Goal: Communication & Community: Answer question/provide support

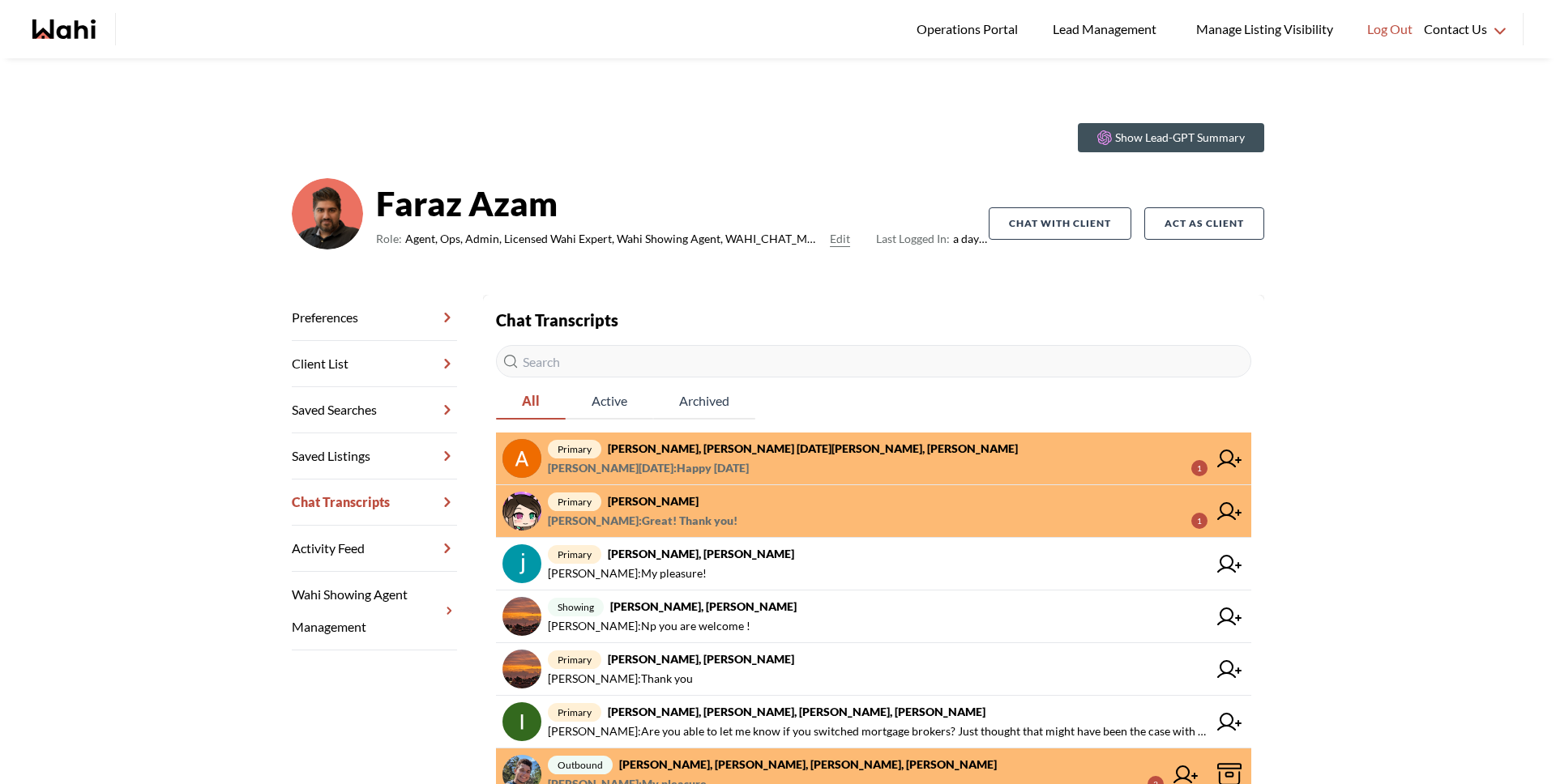
click at [741, 500] on span "primary [PERSON_NAME]" at bounding box center [877, 501] width 660 height 20
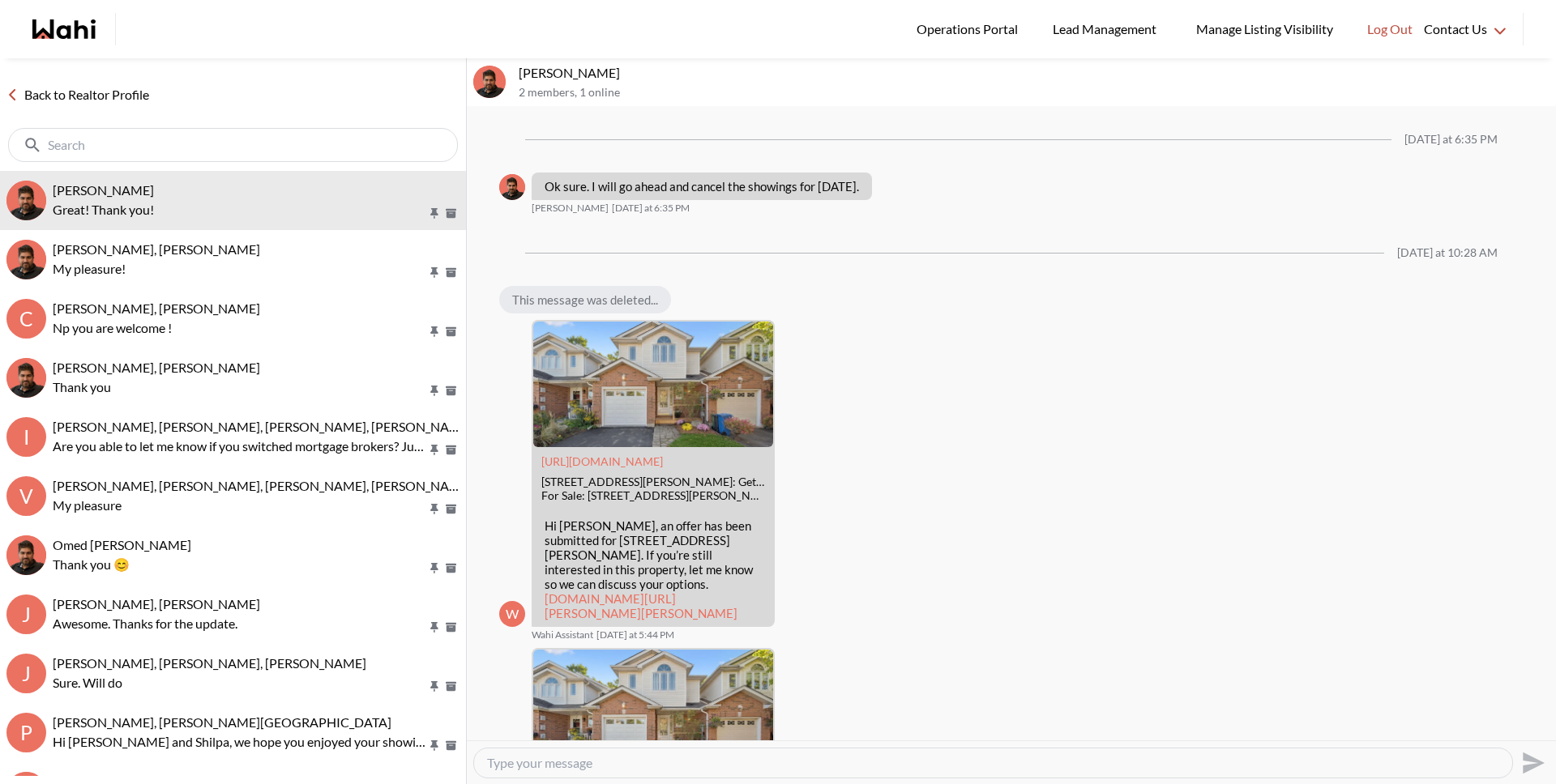
scroll to position [1311, 0]
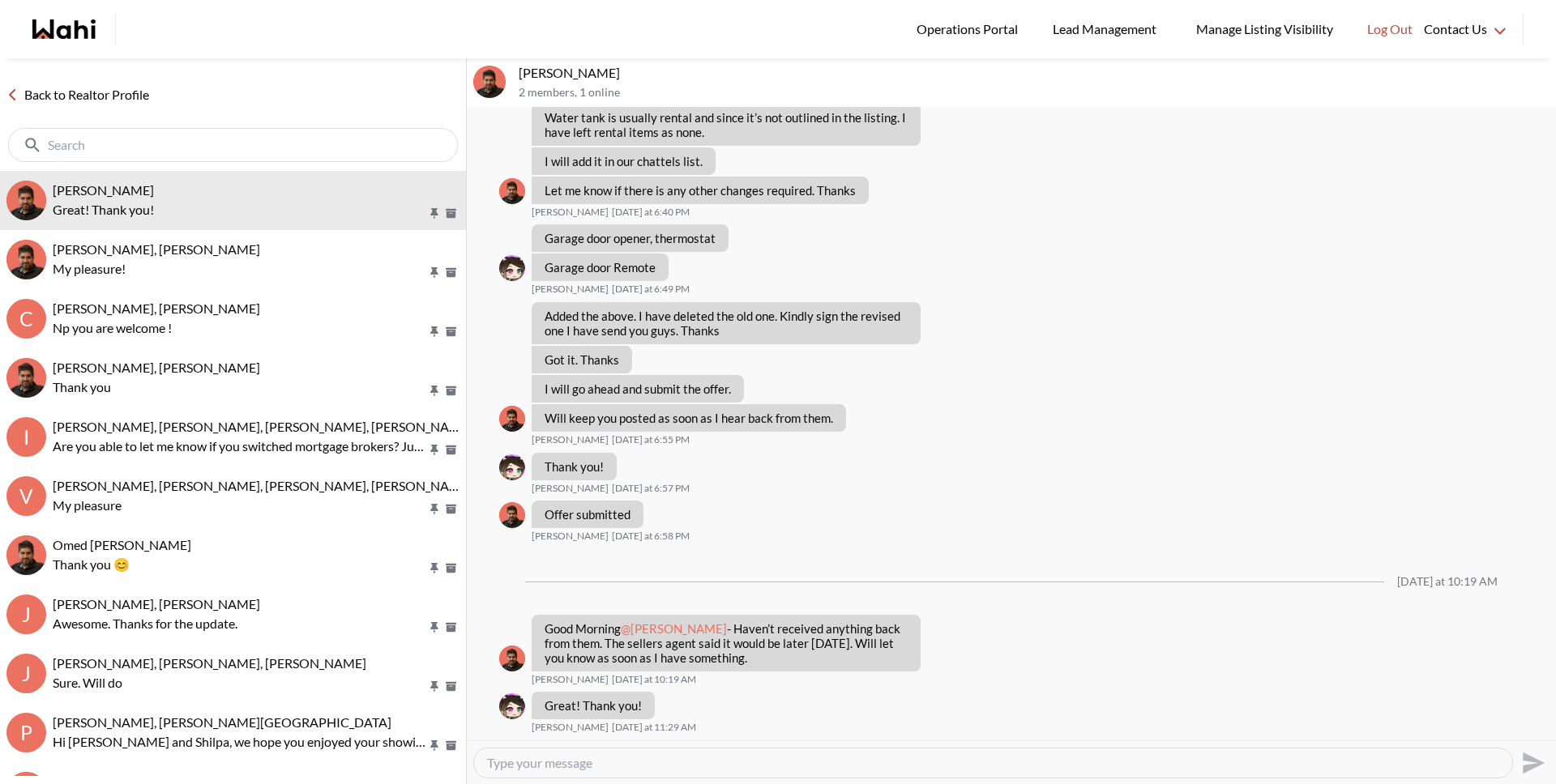
drag, startPoint x: 117, startPoint y: 110, endPoint x: 118, endPoint y: 101, distance: 9.1
click at [117, 109] on div "Back to Realtor Profile" at bounding box center [233, 114] width 466 height 112
click at [119, 97] on link "Back to Realtor Profile" at bounding box center [78, 95] width 155 height 21
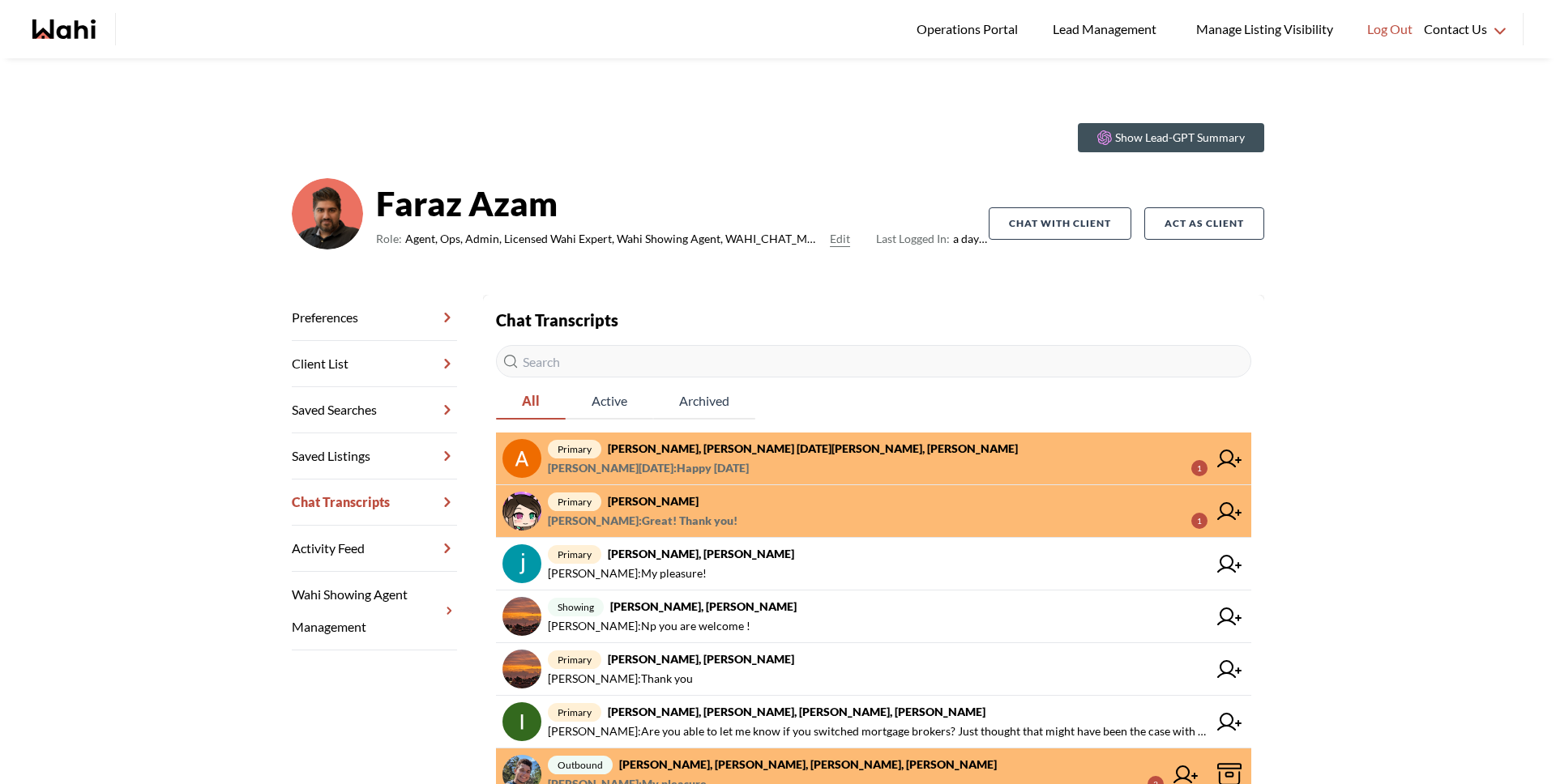
click at [690, 437] on link "primary [PERSON_NAME], [PERSON_NAME] [DATE][PERSON_NAME], [PERSON_NAME] [PERSON…" at bounding box center [874, 458] width 755 height 53
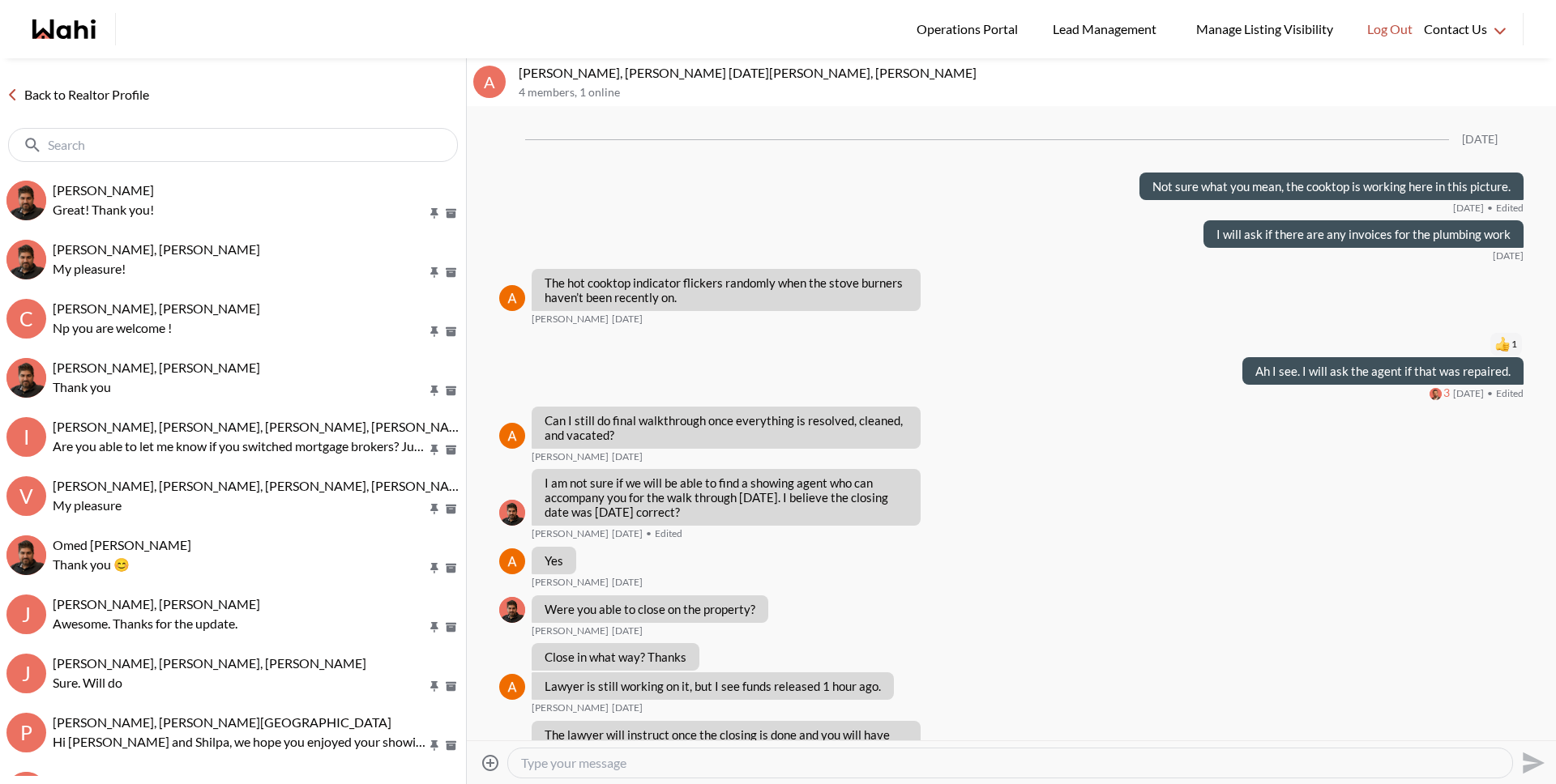
scroll to position [1638, 0]
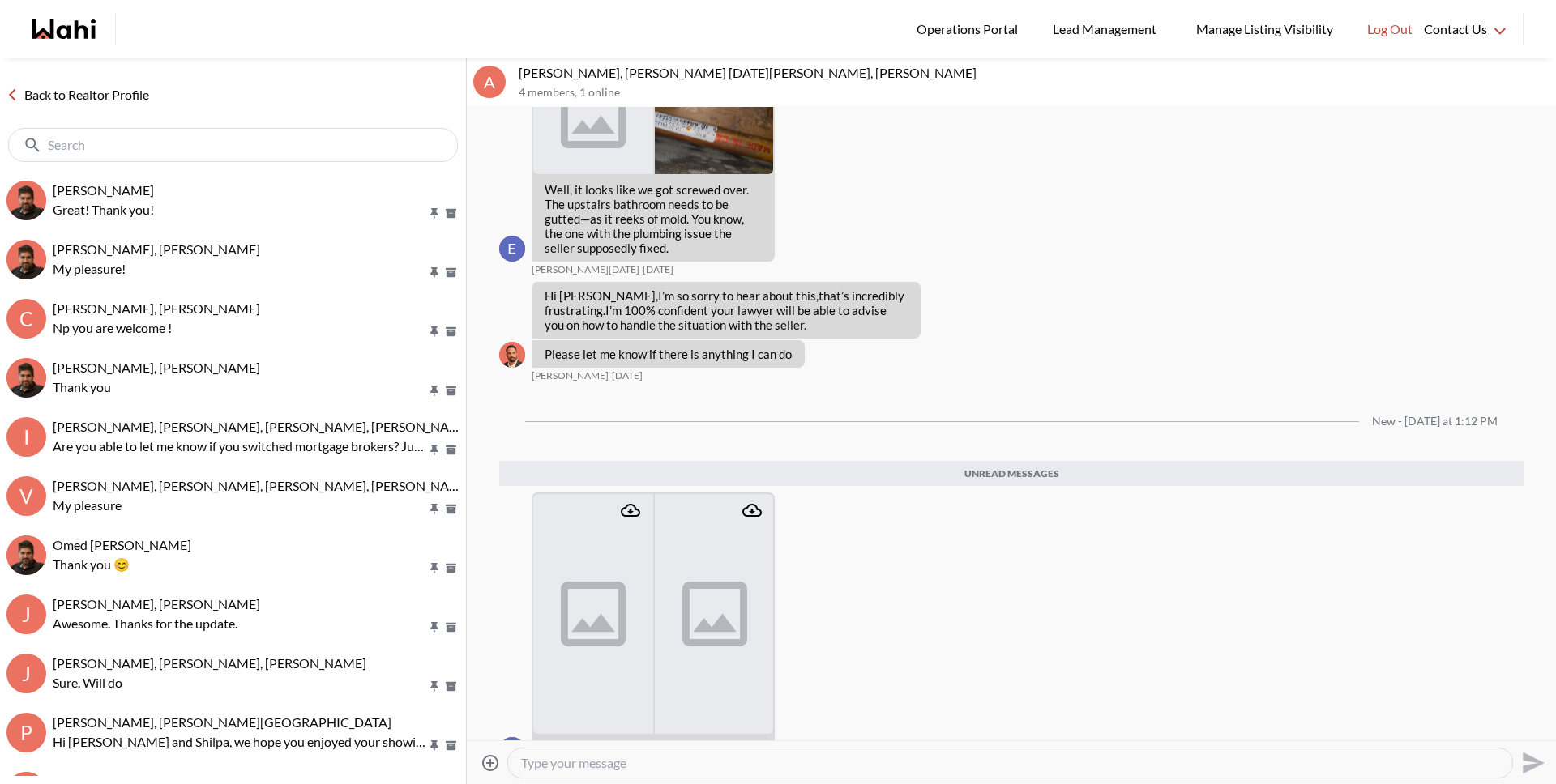
click at [65, 95] on link "Back to Realtor Profile" at bounding box center [78, 95] width 155 height 21
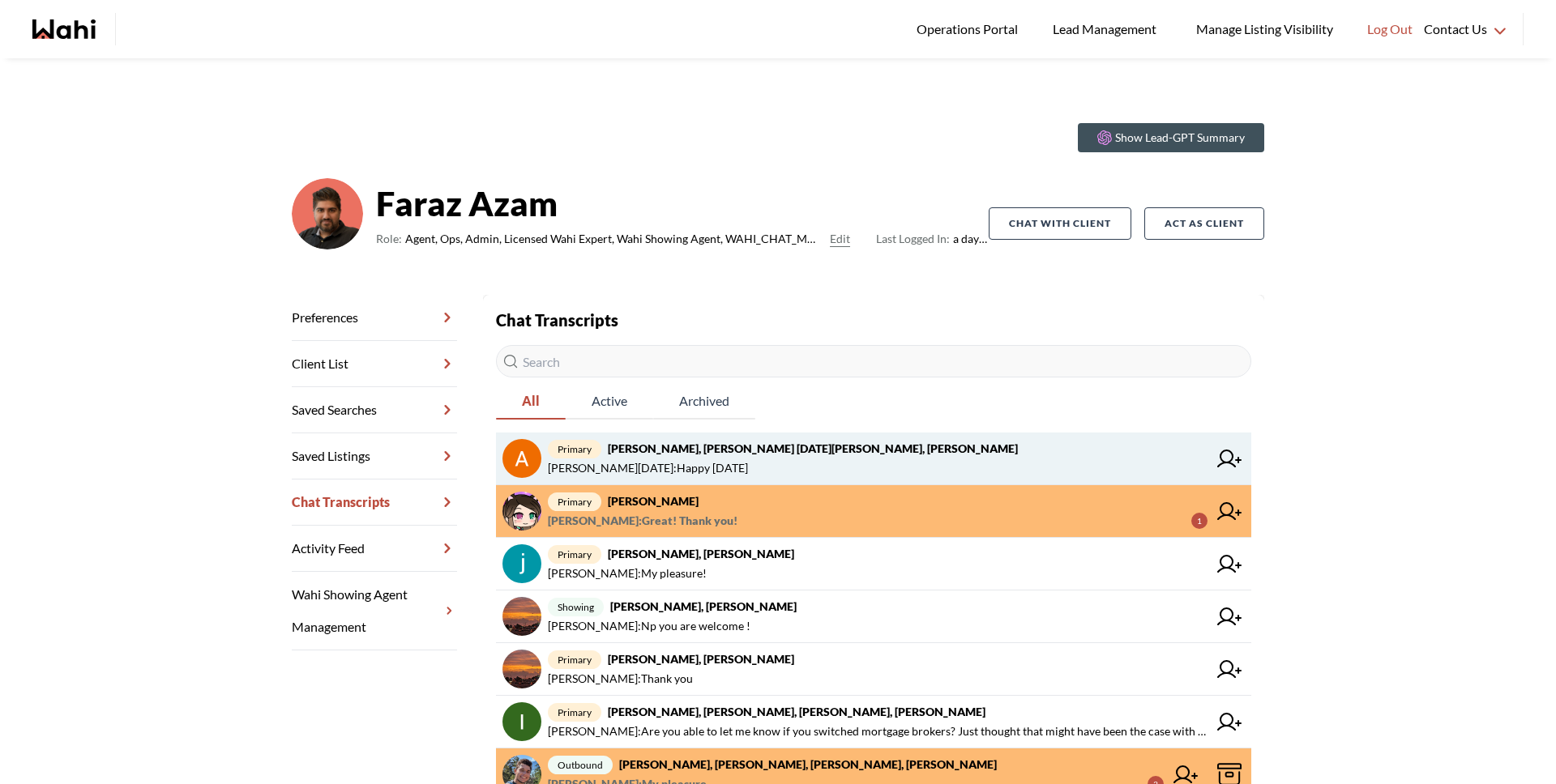
click at [731, 441] on strong "[PERSON_NAME], [PERSON_NAME] [DATE][PERSON_NAME], [PERSON_NAME]" at bounding box center [813, 448] width 410 height 14
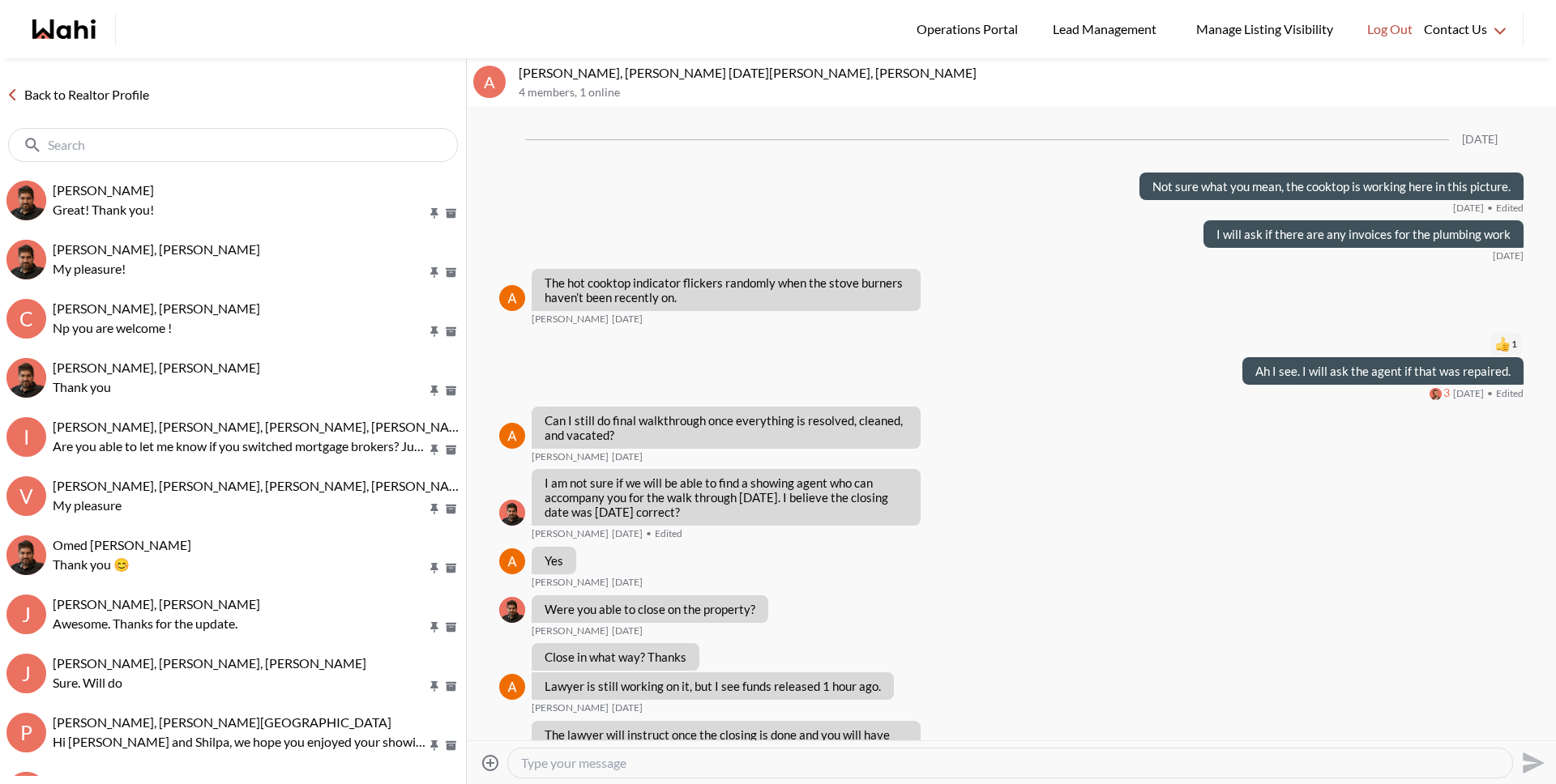
scroll to position [1600, 0]
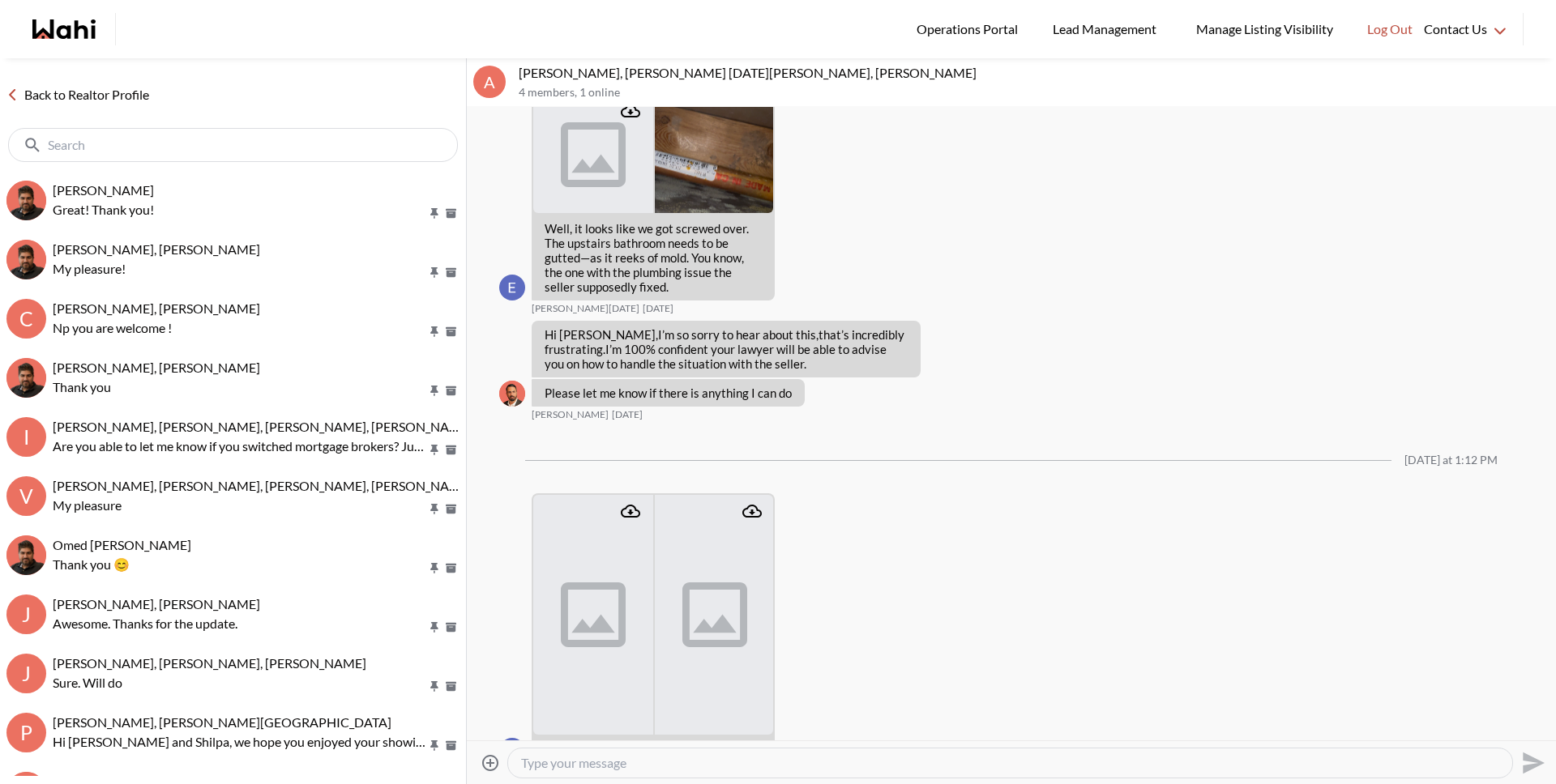
click at [487, 764] on icon "Attach files" at bounding box center [490, 763] width 20 height 20
click at [0, 0] on input "Attach files" at bounding box center [0, 0] width 0 height 0
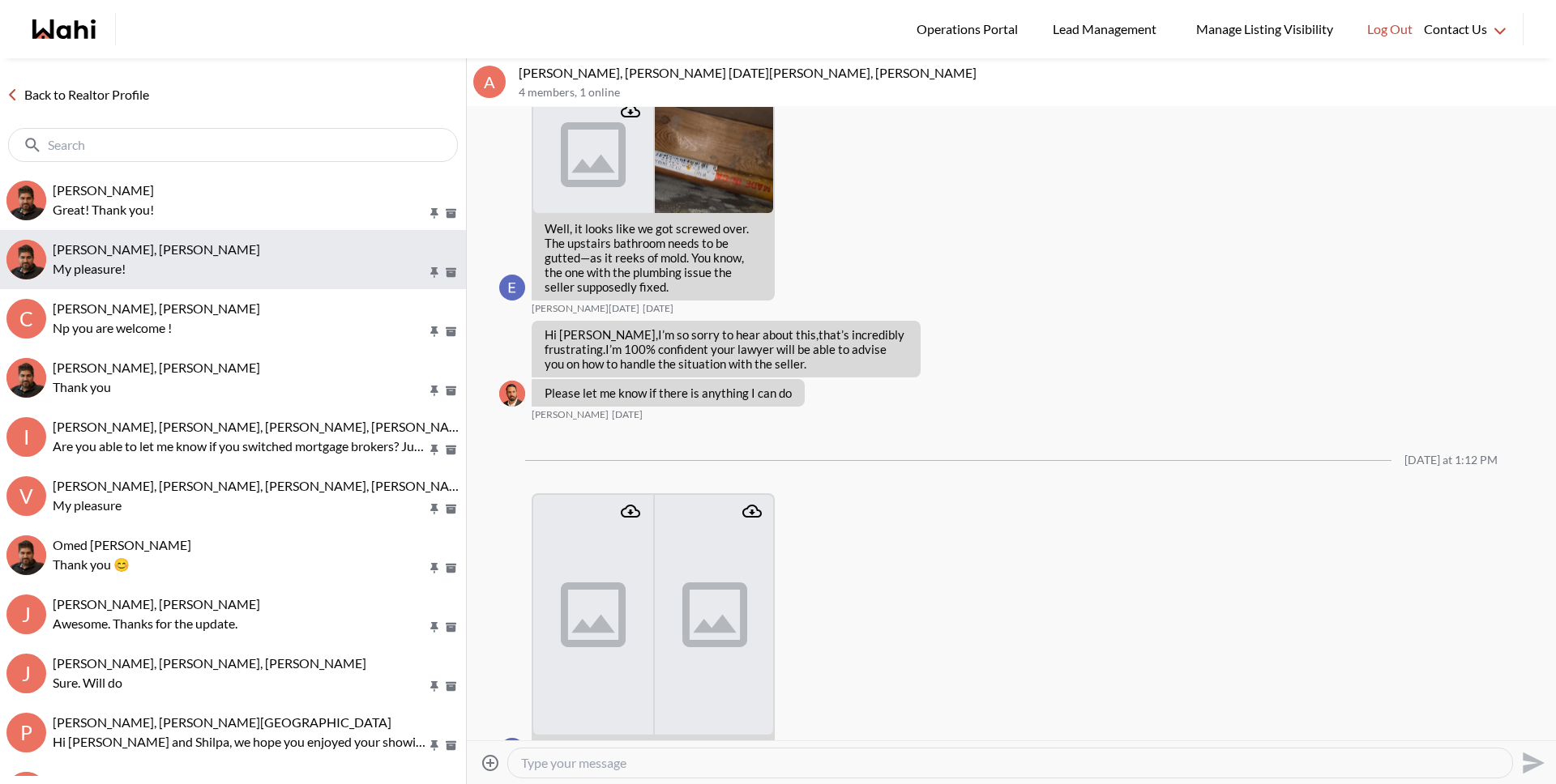
click at [208, 274] on p "My pleasure!" at bounding box center [240, 268] width 374 height 20
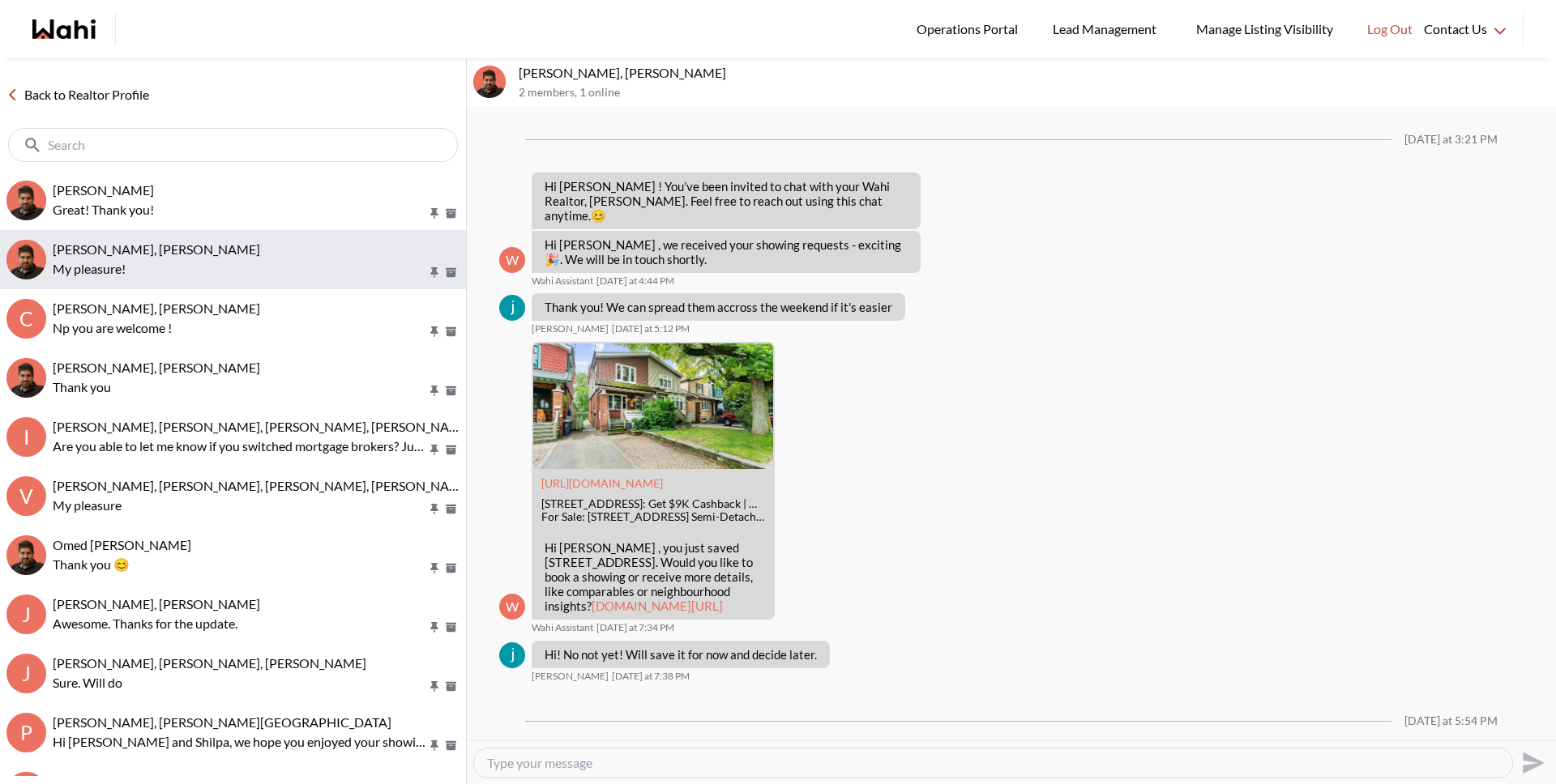
scroll to position [1073, 0]
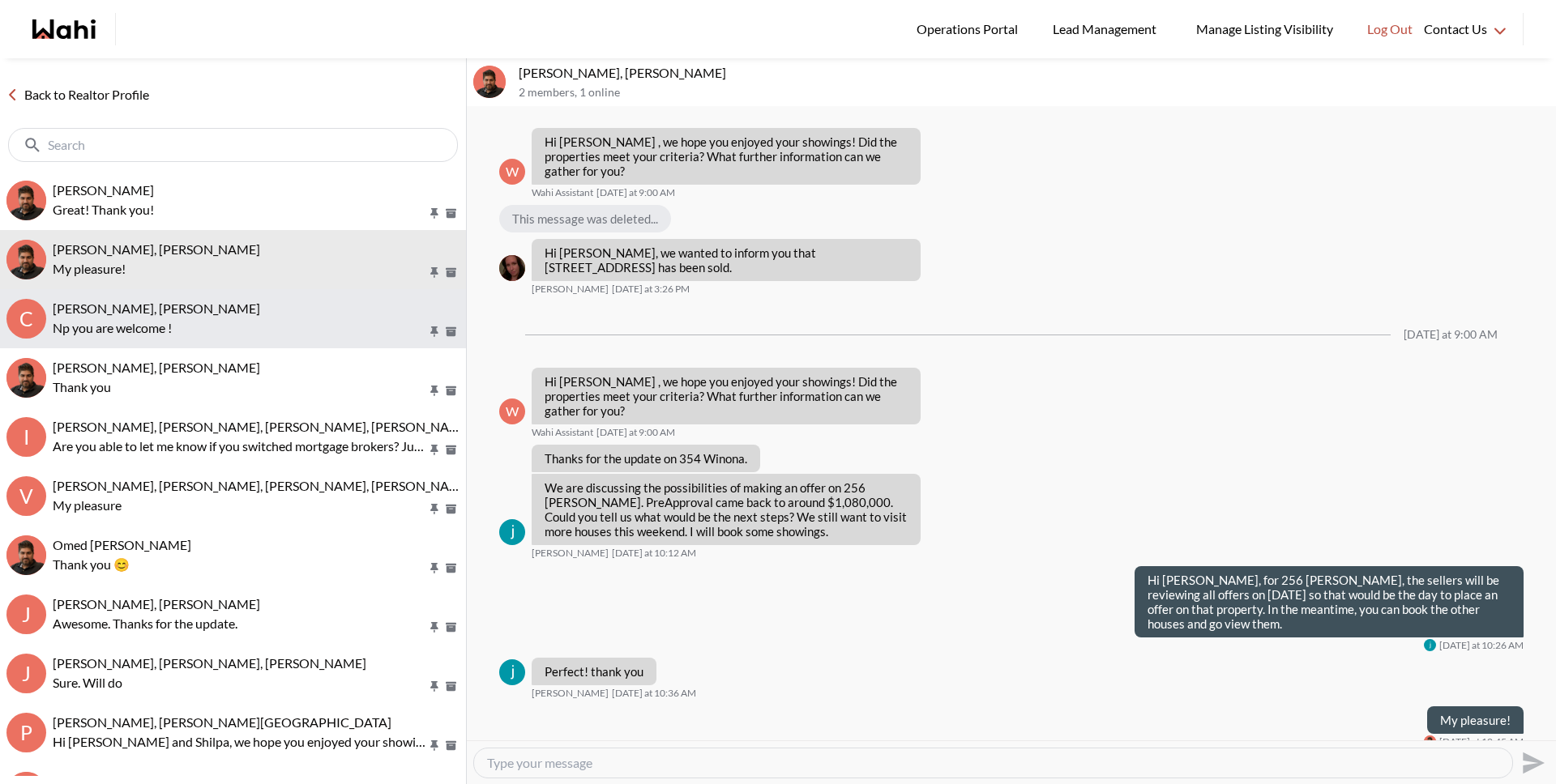
click at [197, 316] on div "[PERSON_NAME], [PERSON_NAME]" at bounding box center [256, 308] width 407 height 16
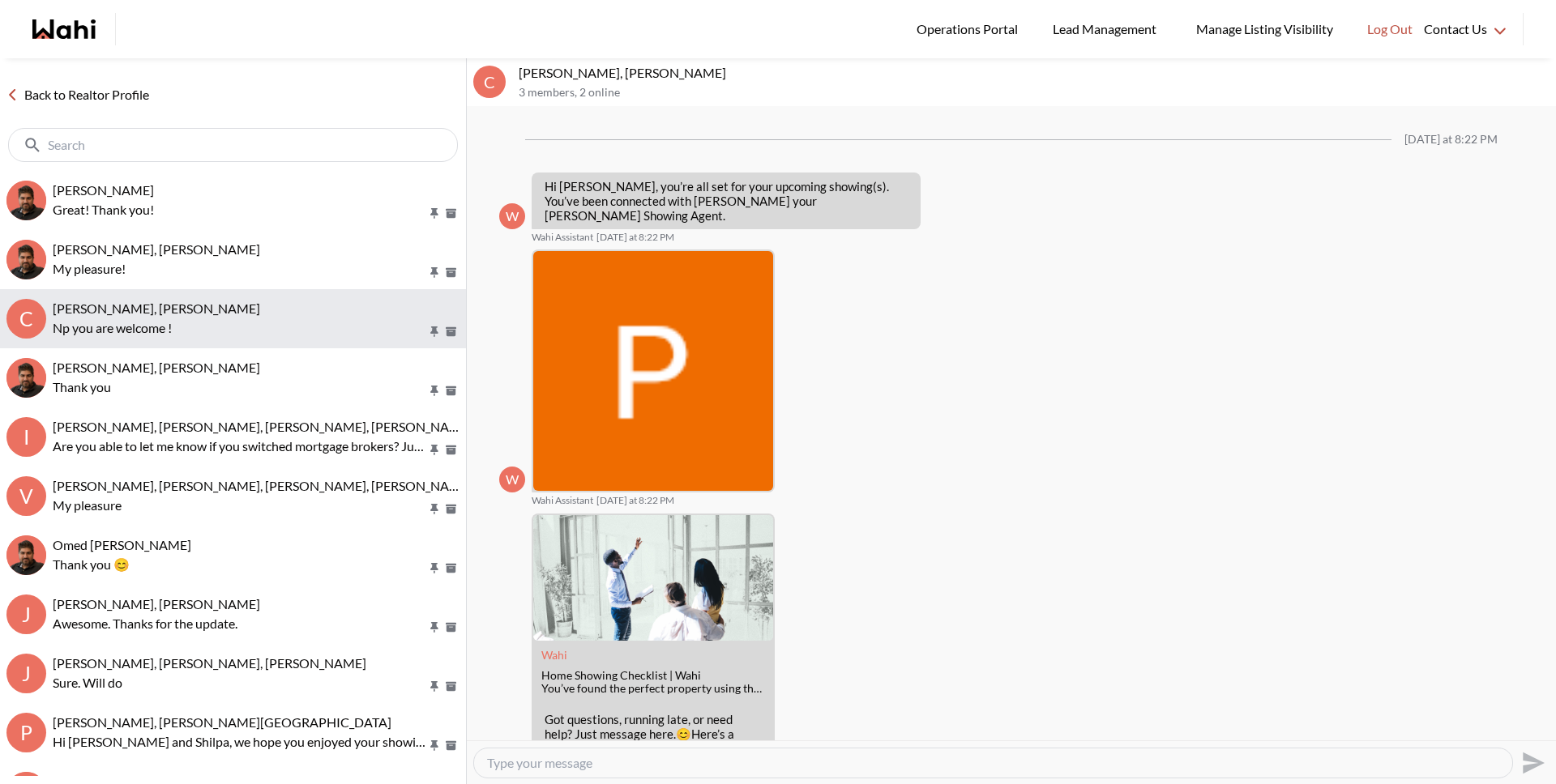
scroll to position [334, 0]
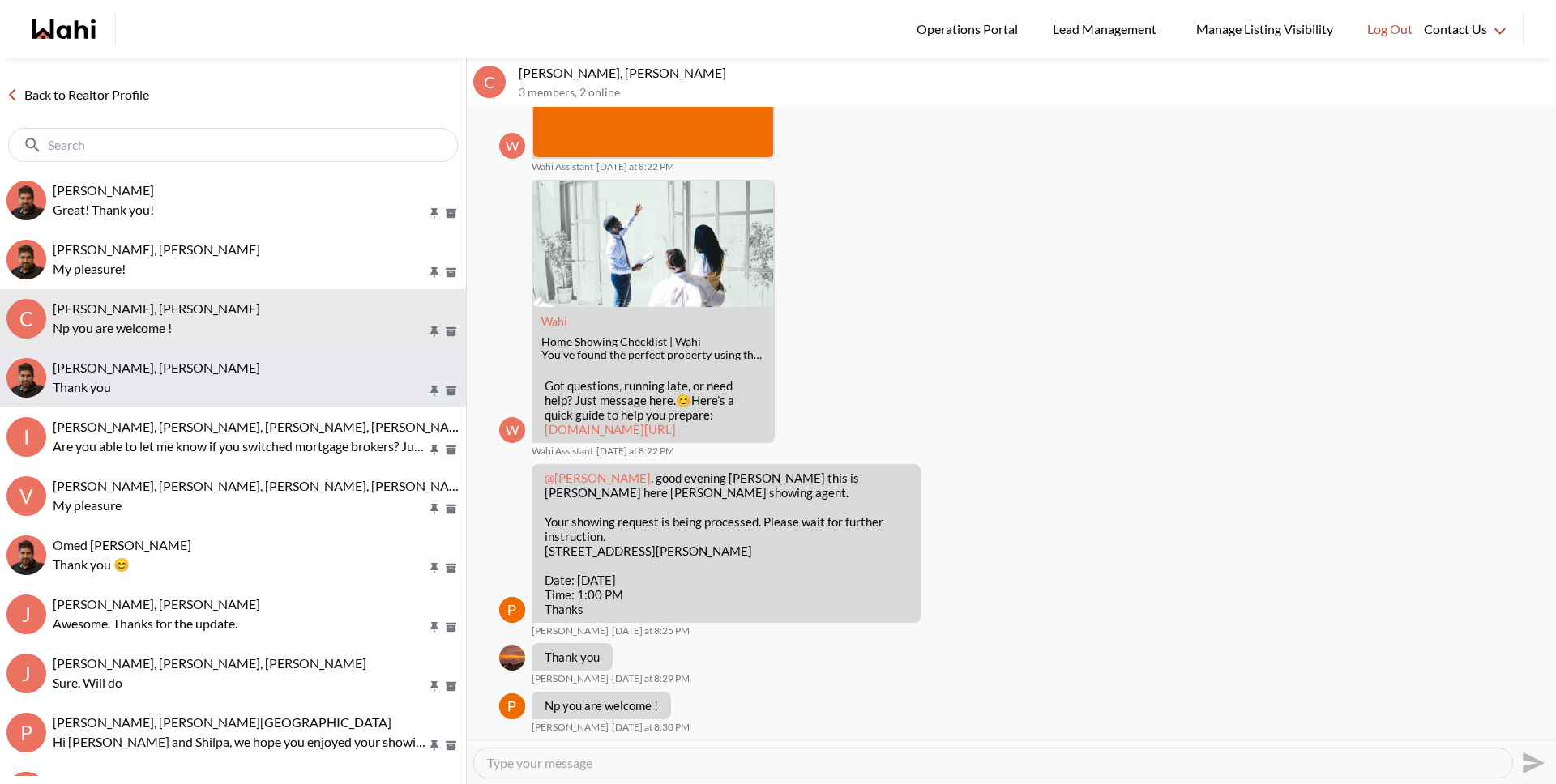
click at [190, 378] on p "Thank you" at bounding box center [240, 387] width 374 height 20
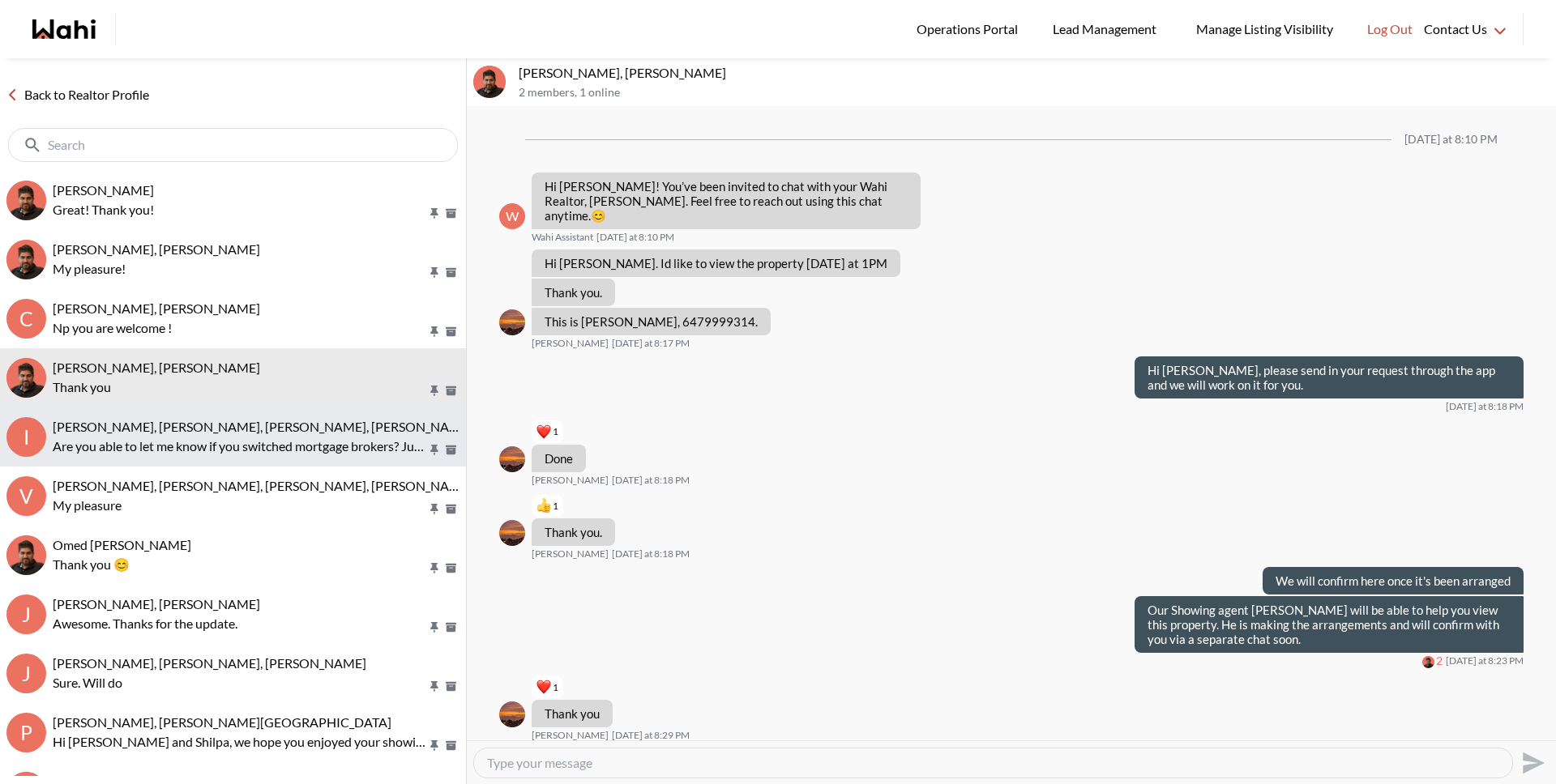
click at [217, 441] on p "Are you able to let me know if you switched mortgage brokers? Just thought that…" at bounding box center [240, 446] width 374 height 20
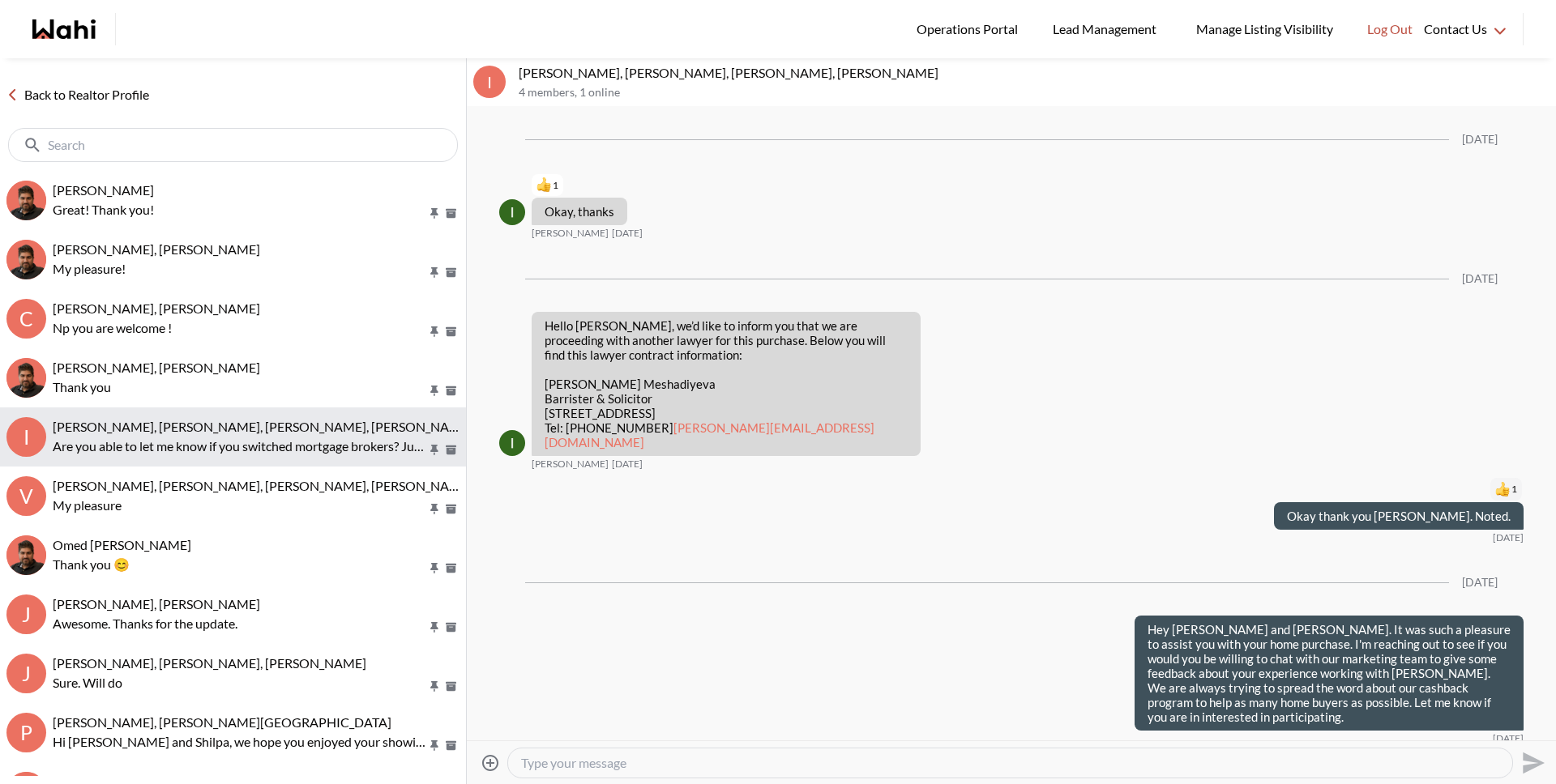
scroll to position [1565, 0]
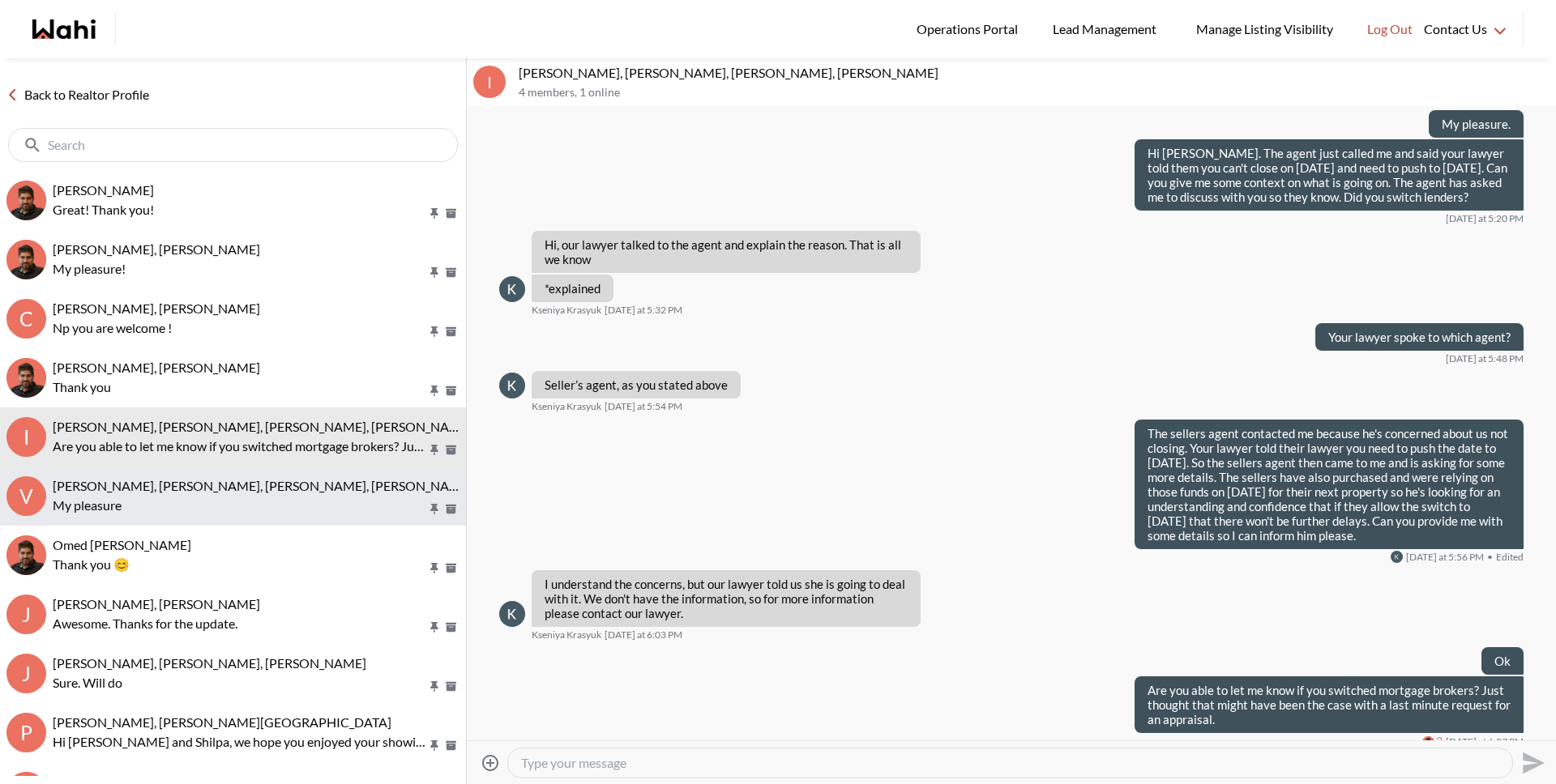
click at [200, 481] on span "[PERSON_NAME], [PERSON_NAME], [PERSON_NAME], [PERSON_NAME]" at bounding box center [263, 486] width 419 height 15
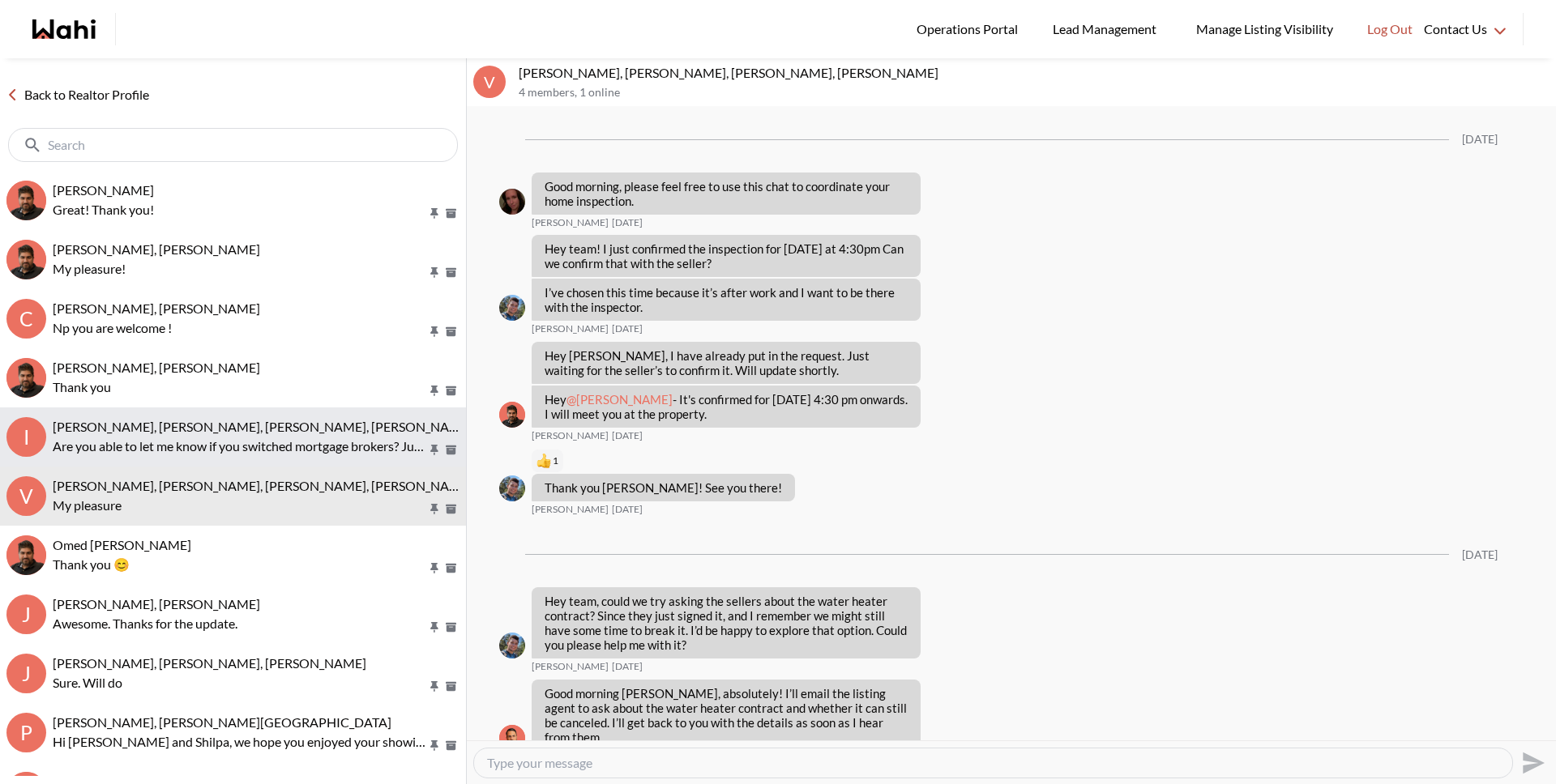
scroll to position [1502, 0]
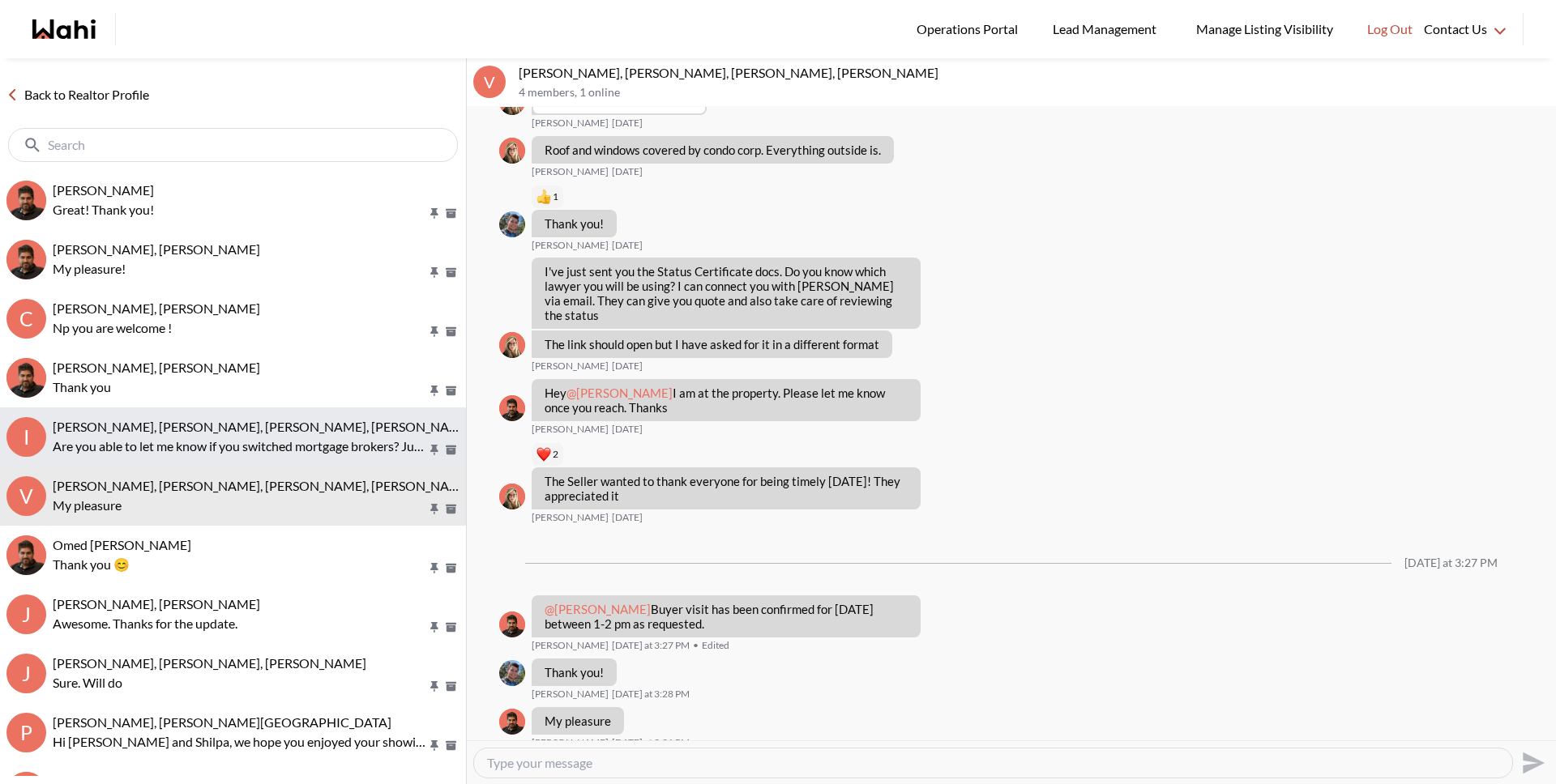
click at [218, 450] on p "Are you able to let me know if you switched mortgage brokers? Just thought that…" at bounding box center [240, 446] width 374 height 20
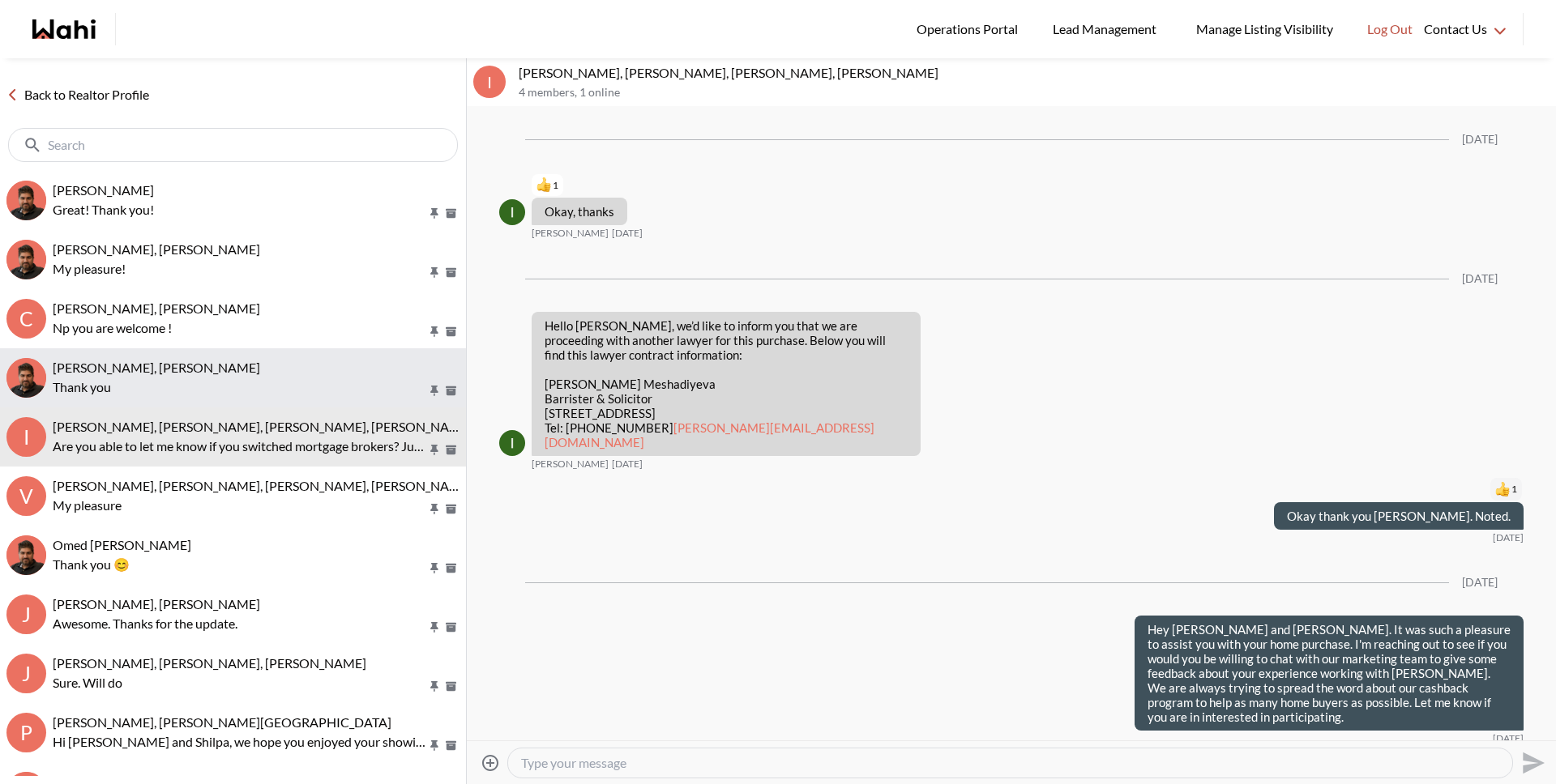
scroll to position [1565, 0]
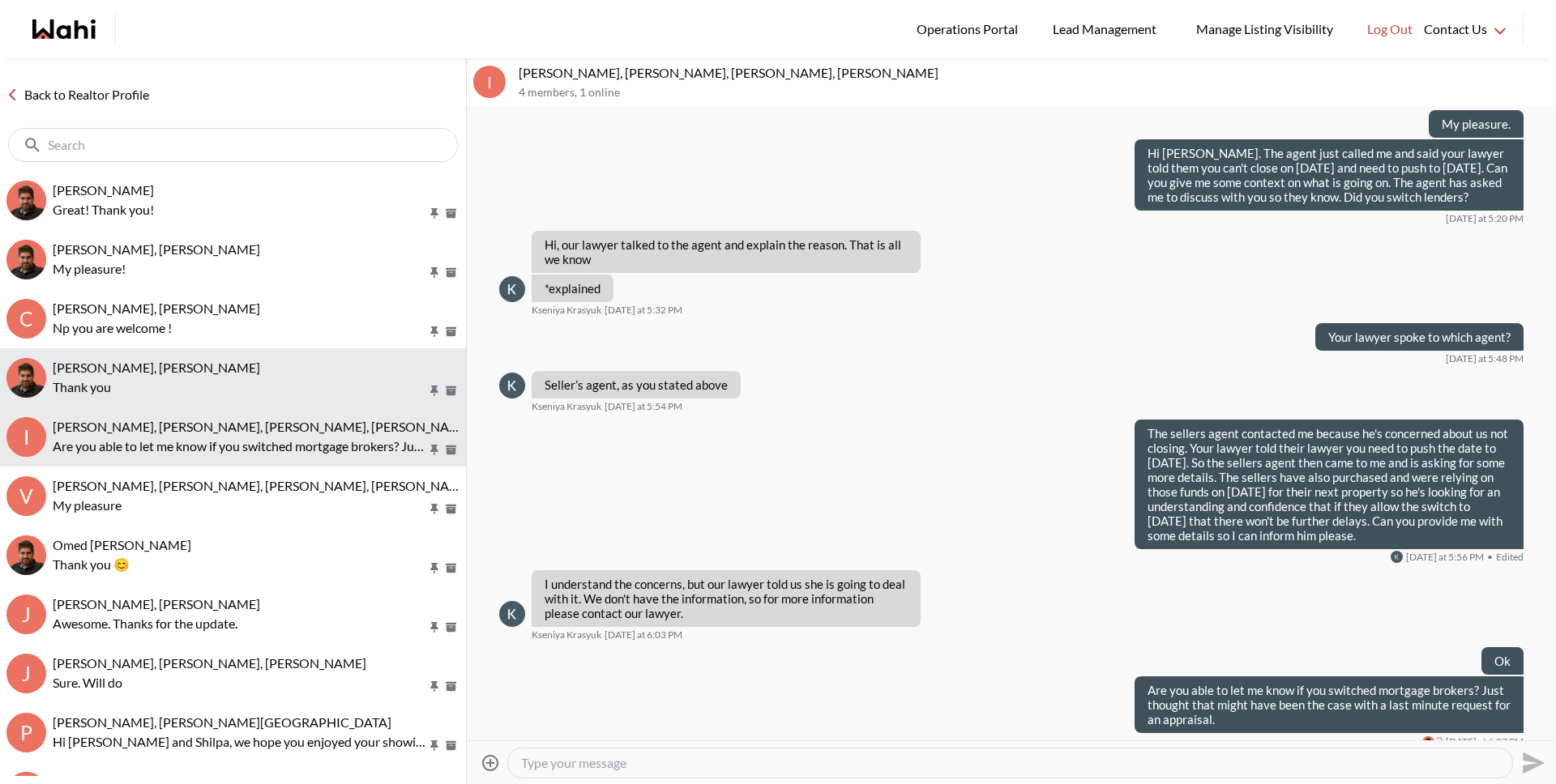
click at [230, 378] on p "Thank you" at bounding box center [240, 387] width 374 height 20
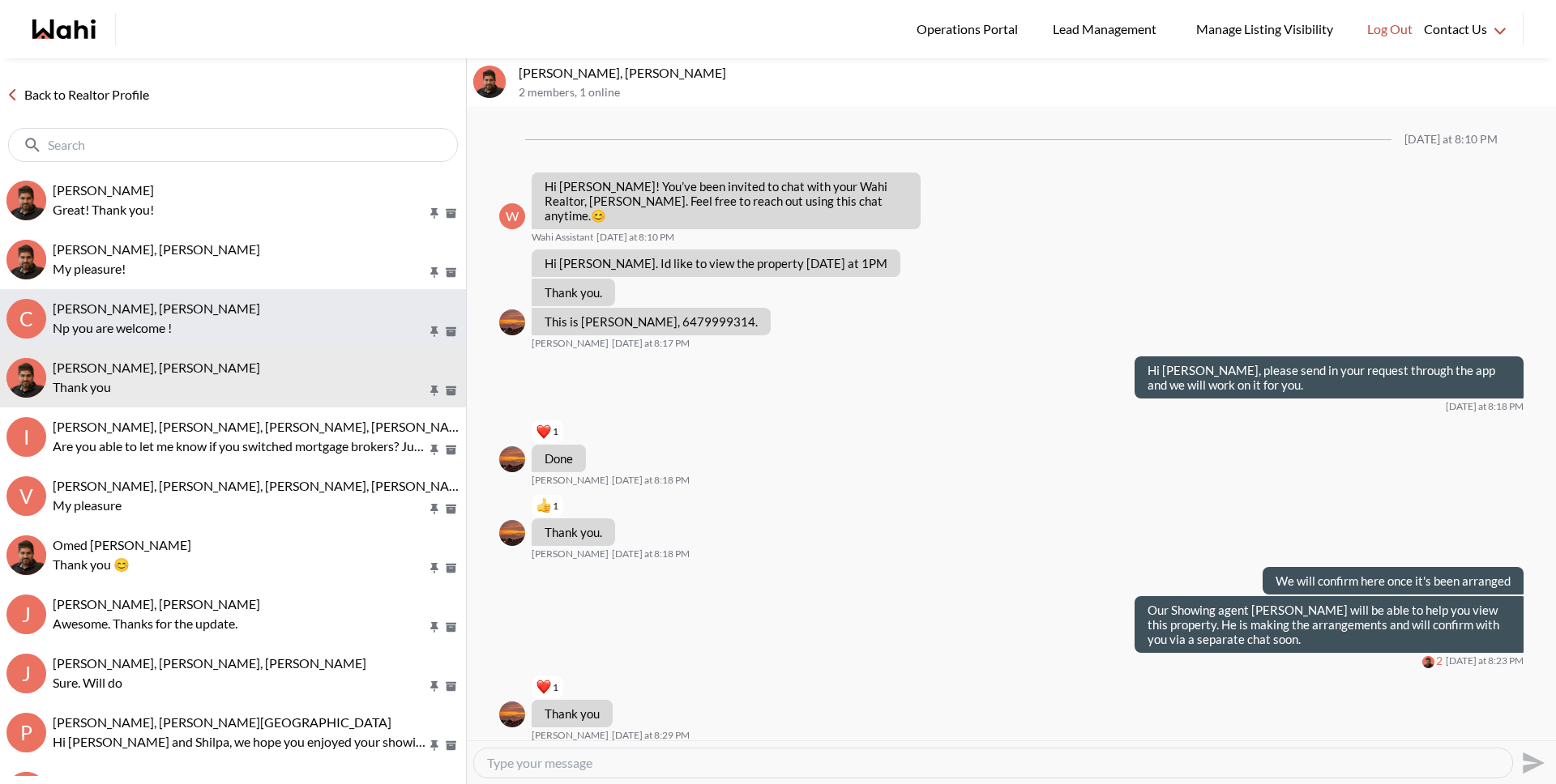
click at [240, 318] on p "Np you are welcome !" at bounding box center [240, 327] width 374 height 20
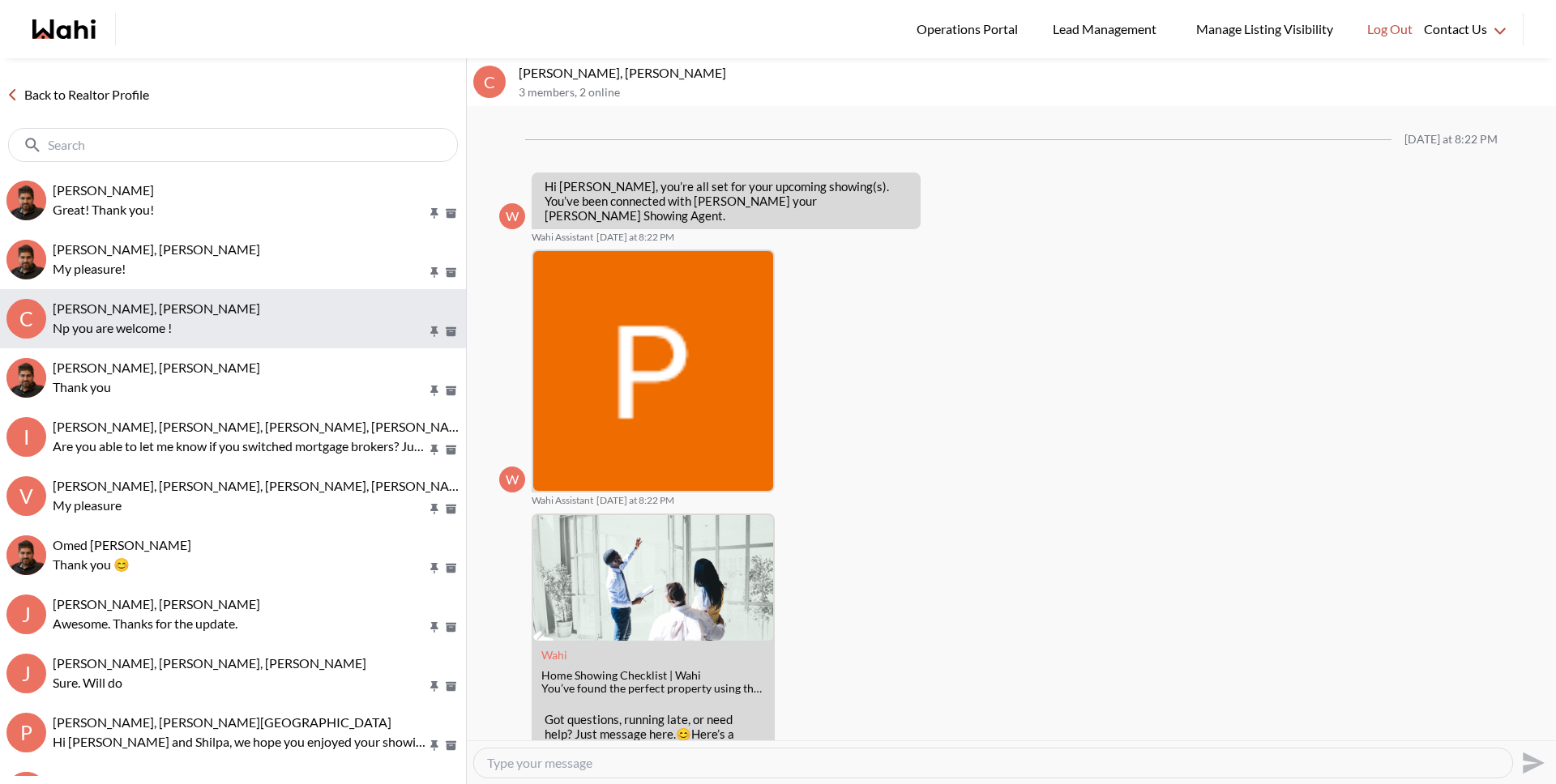
scroll to position [334, 0]
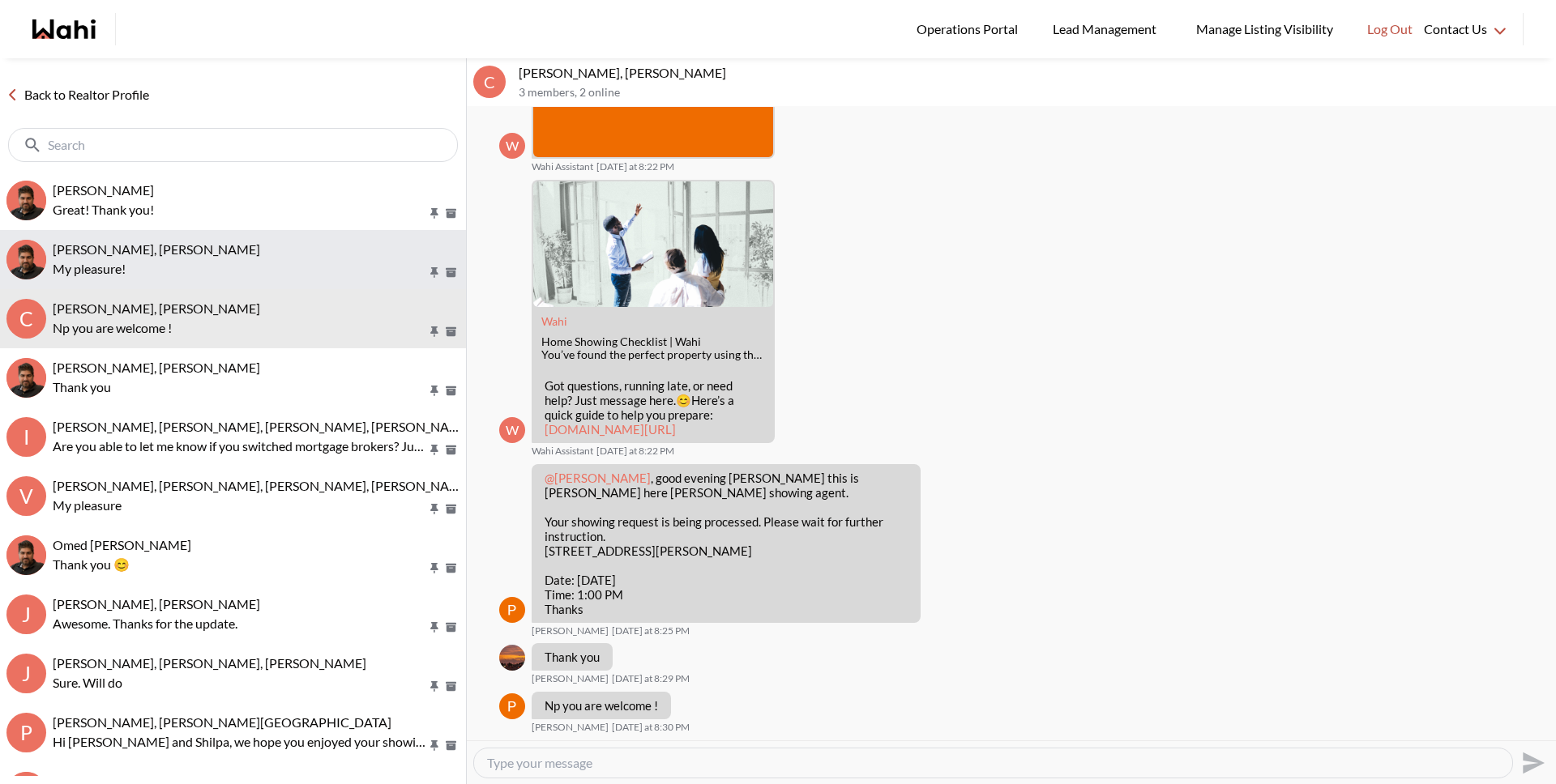
click at [229, 266] on p "My pleasure!" at bounding box center [240, 268] width 374 height 20
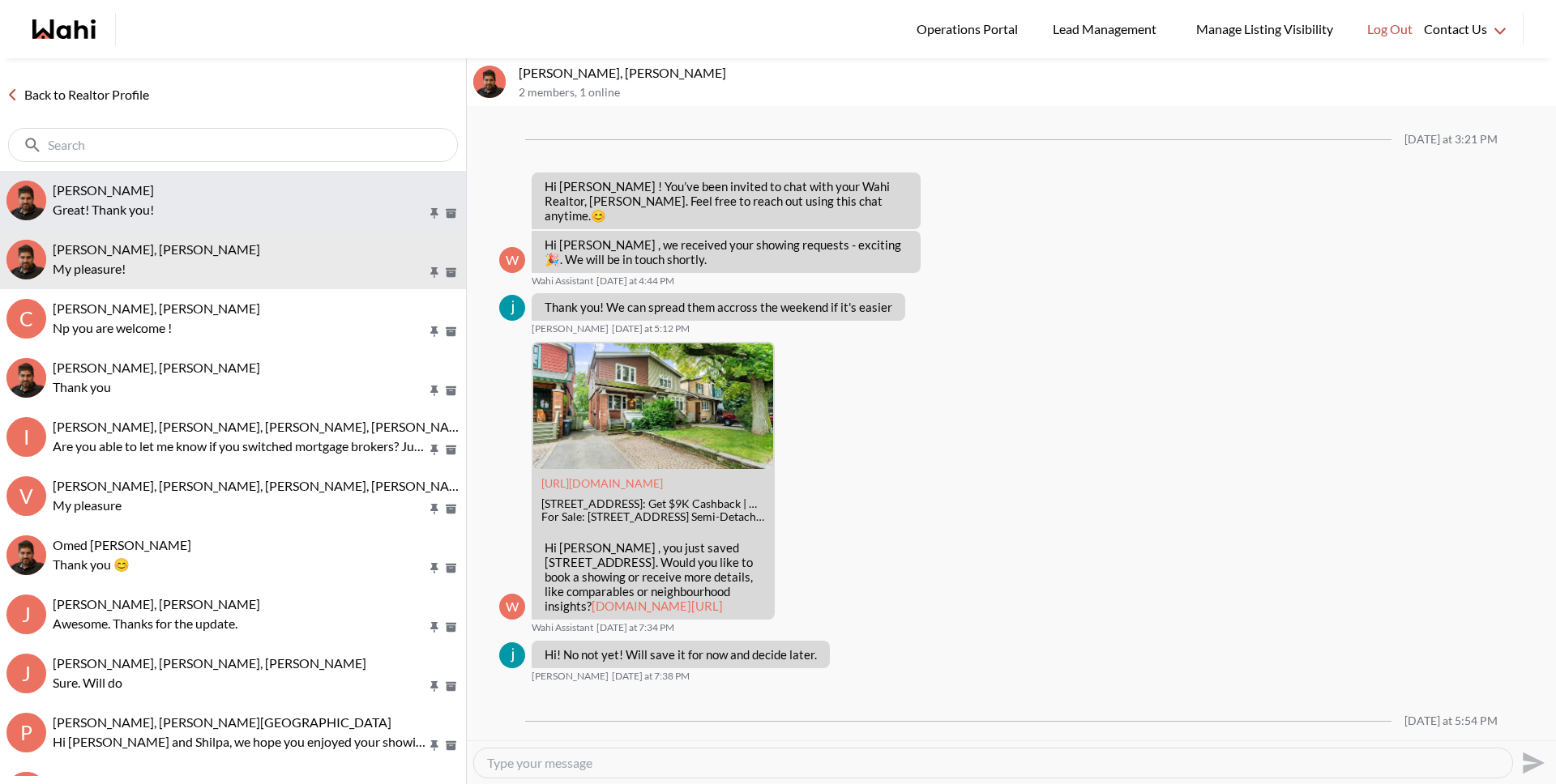
scroll to position [1073, 0]
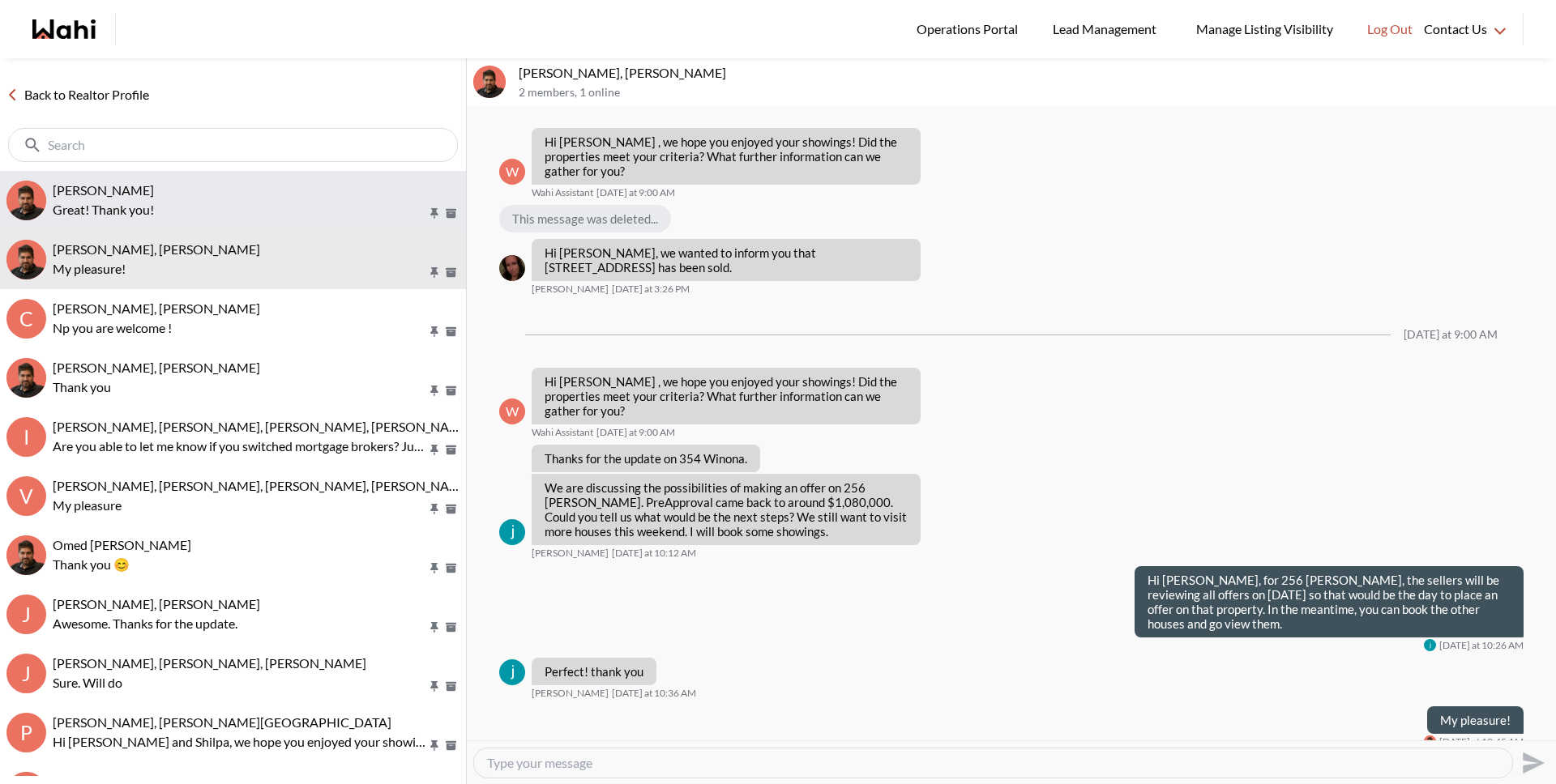
click at [227, 209] on p "Great! Thank you!" at bounding box center [240, 210] width 374 height 20
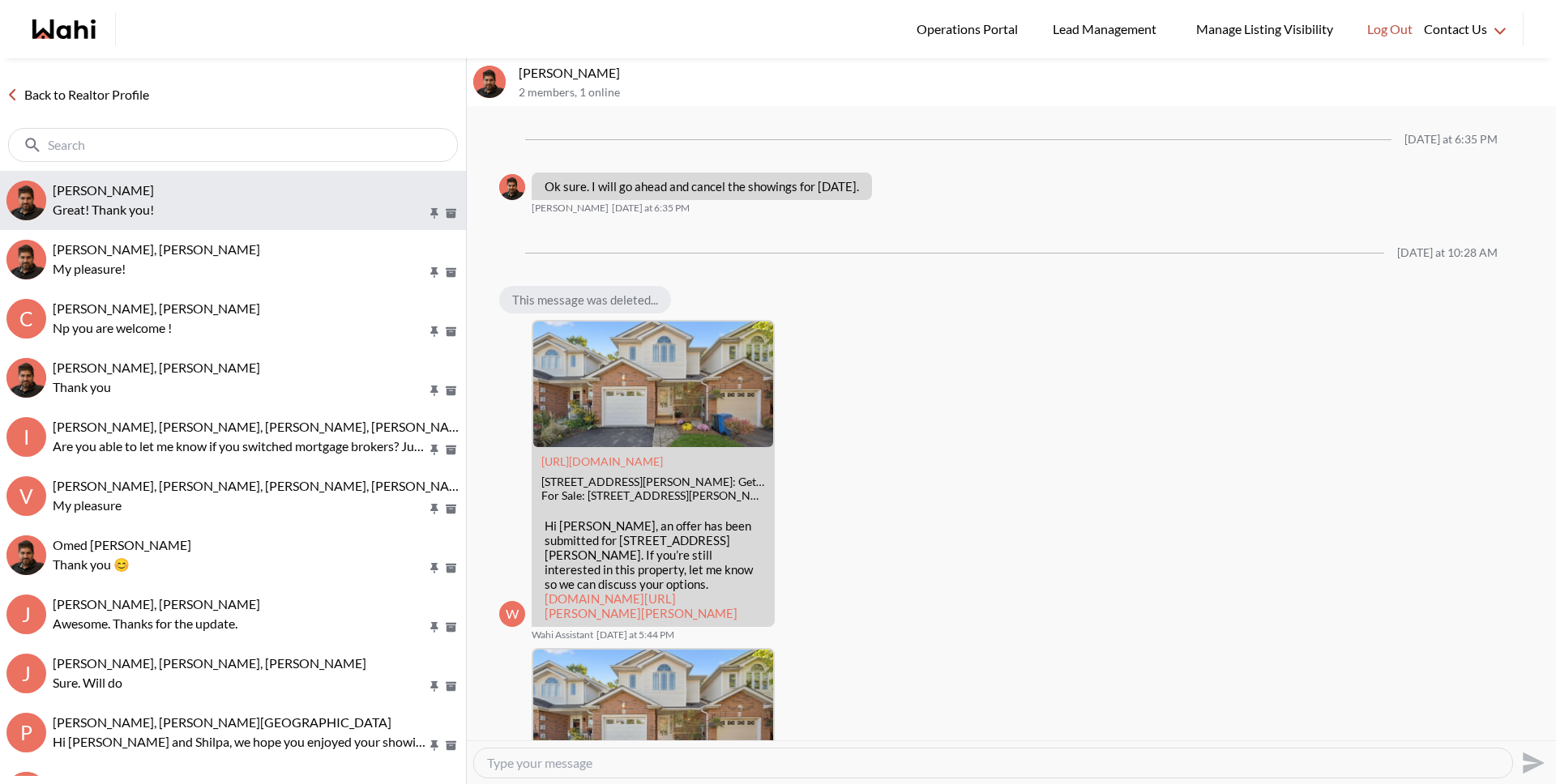
scroll to position [1311, 0]
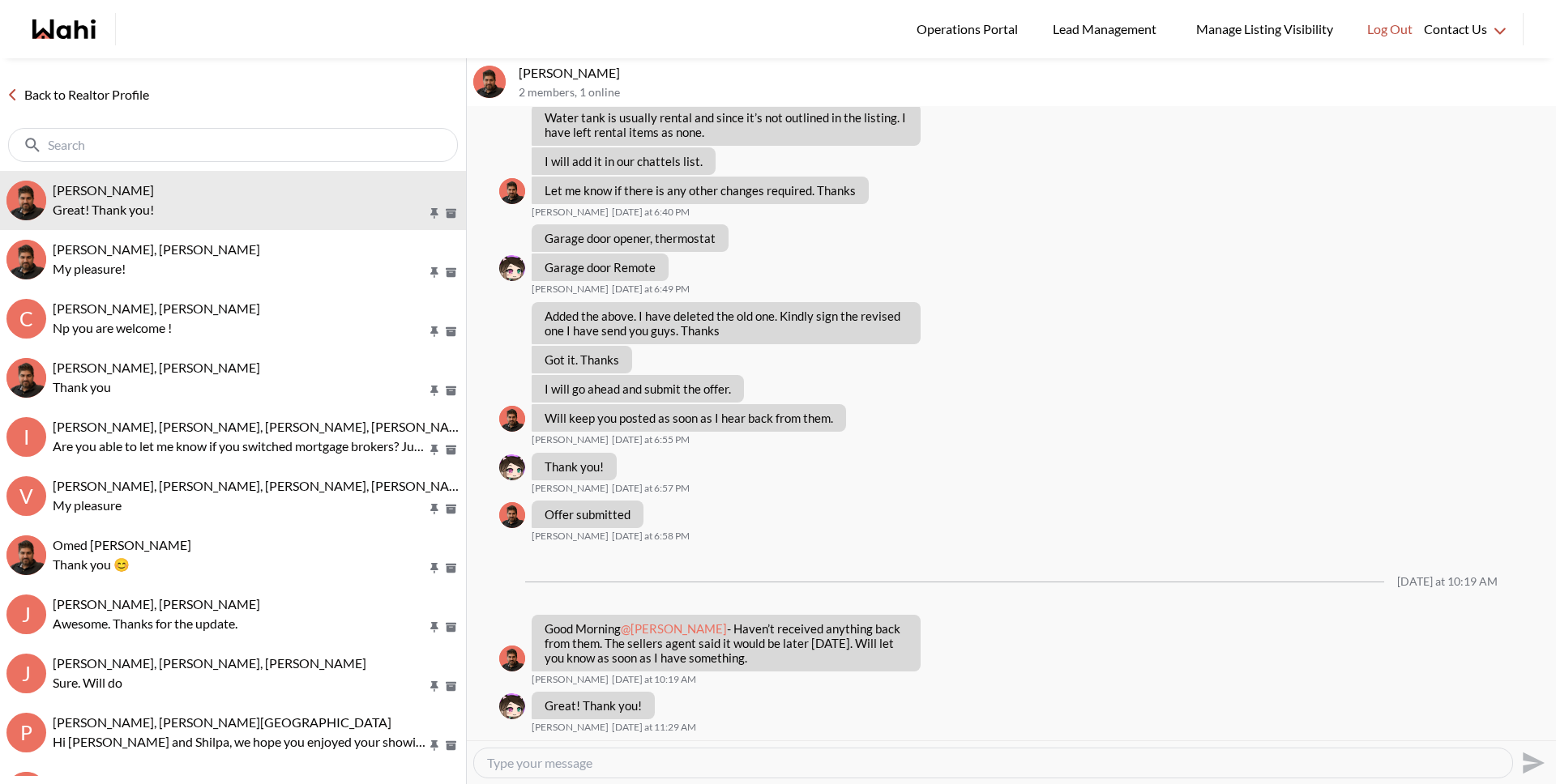
click at [116, 94] on link "Back to Realtor Profile" at bounding box center [78, 95] width 155 height 21
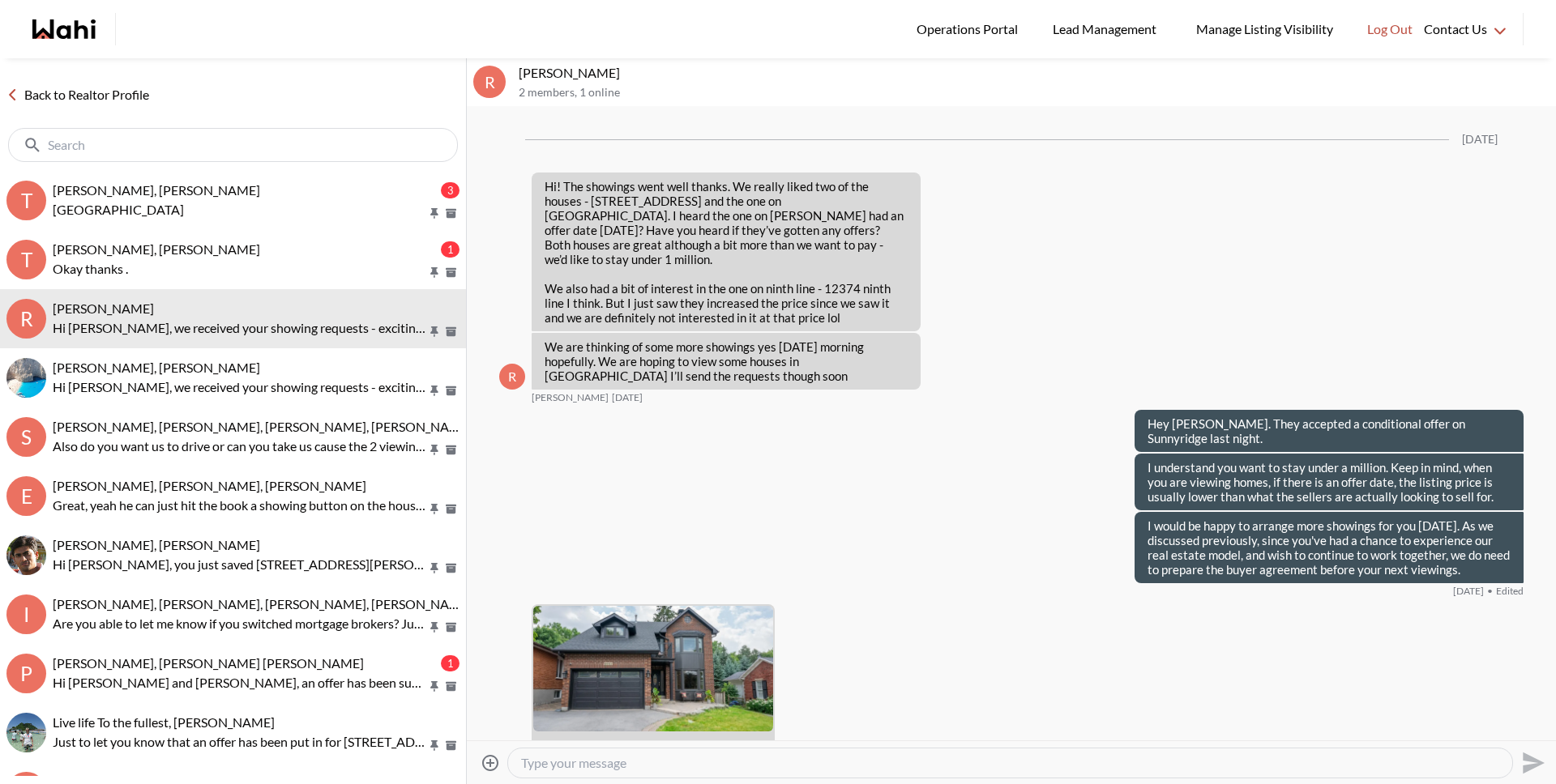
scroll to position [3222, 0]
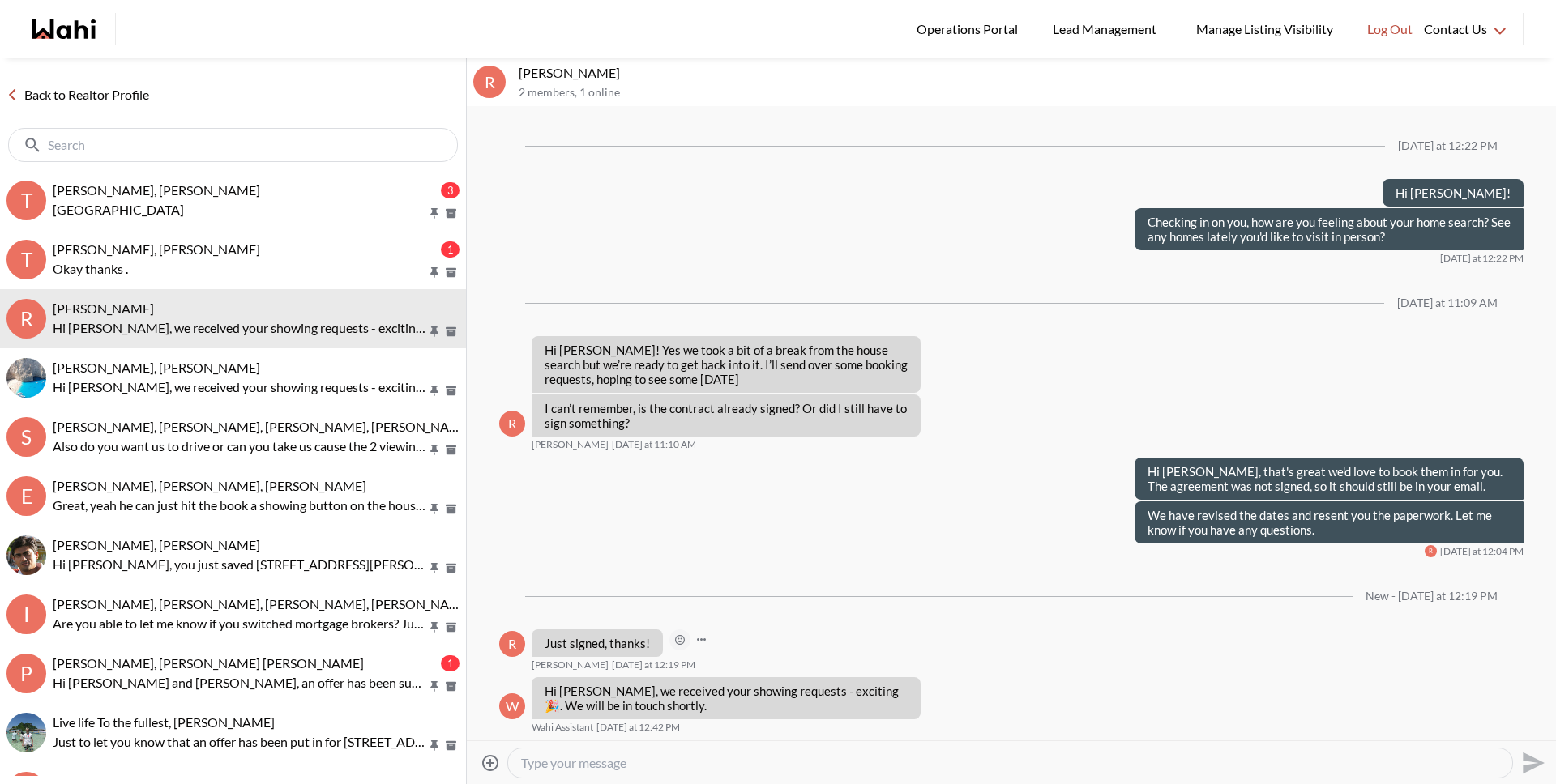
click at [675, 637] on icon "Open Reaction Selector" at bounding box center [680, 639] width 9 height 9
click at [725, 597] on div "Select Reaction: Thumbs up" at bounding box center [726, 604] width 14 height 14
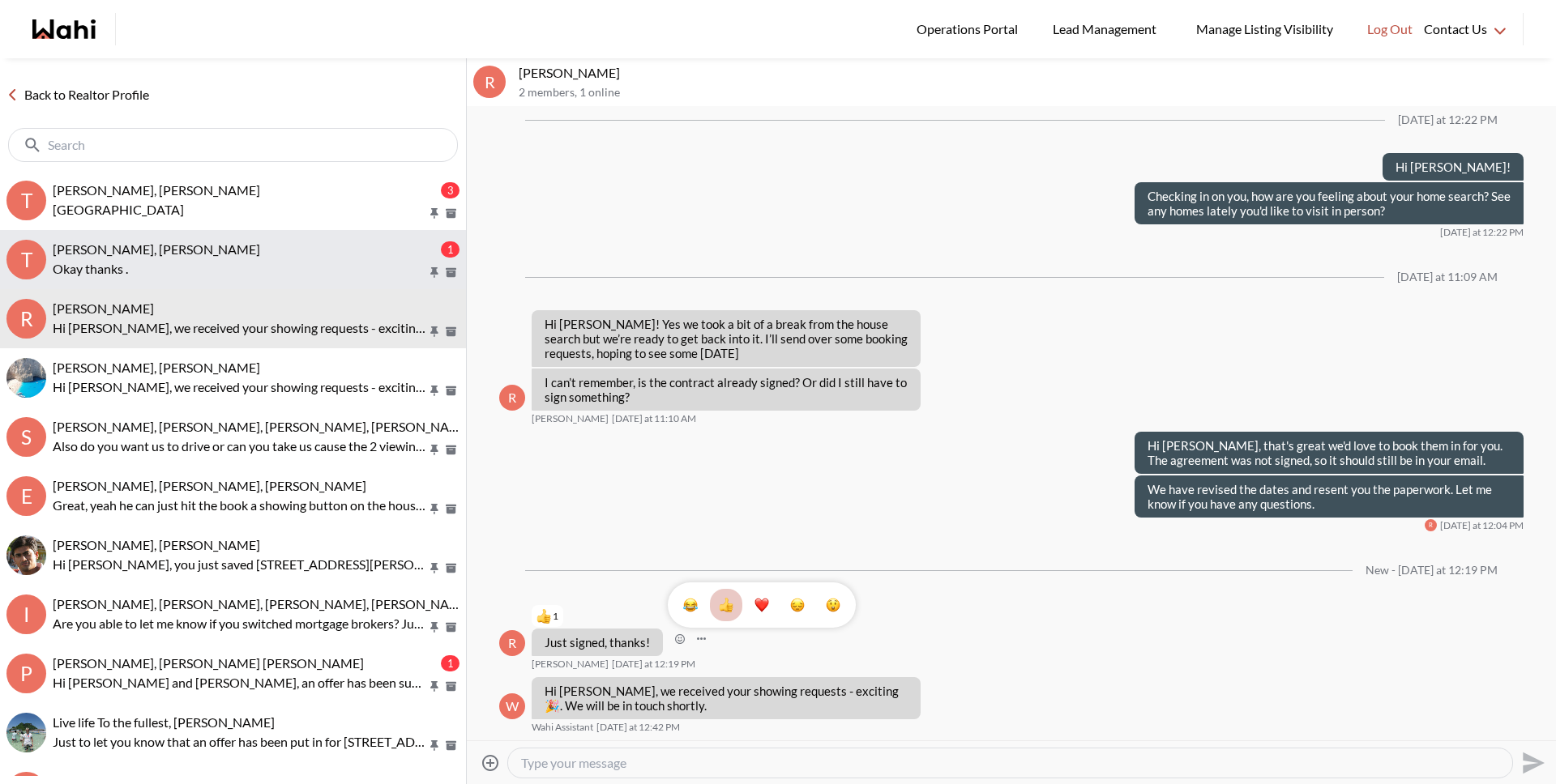
click at [189, 264] on p "Okay thanks ." at bounding box center [240, 268] width 374 height 20
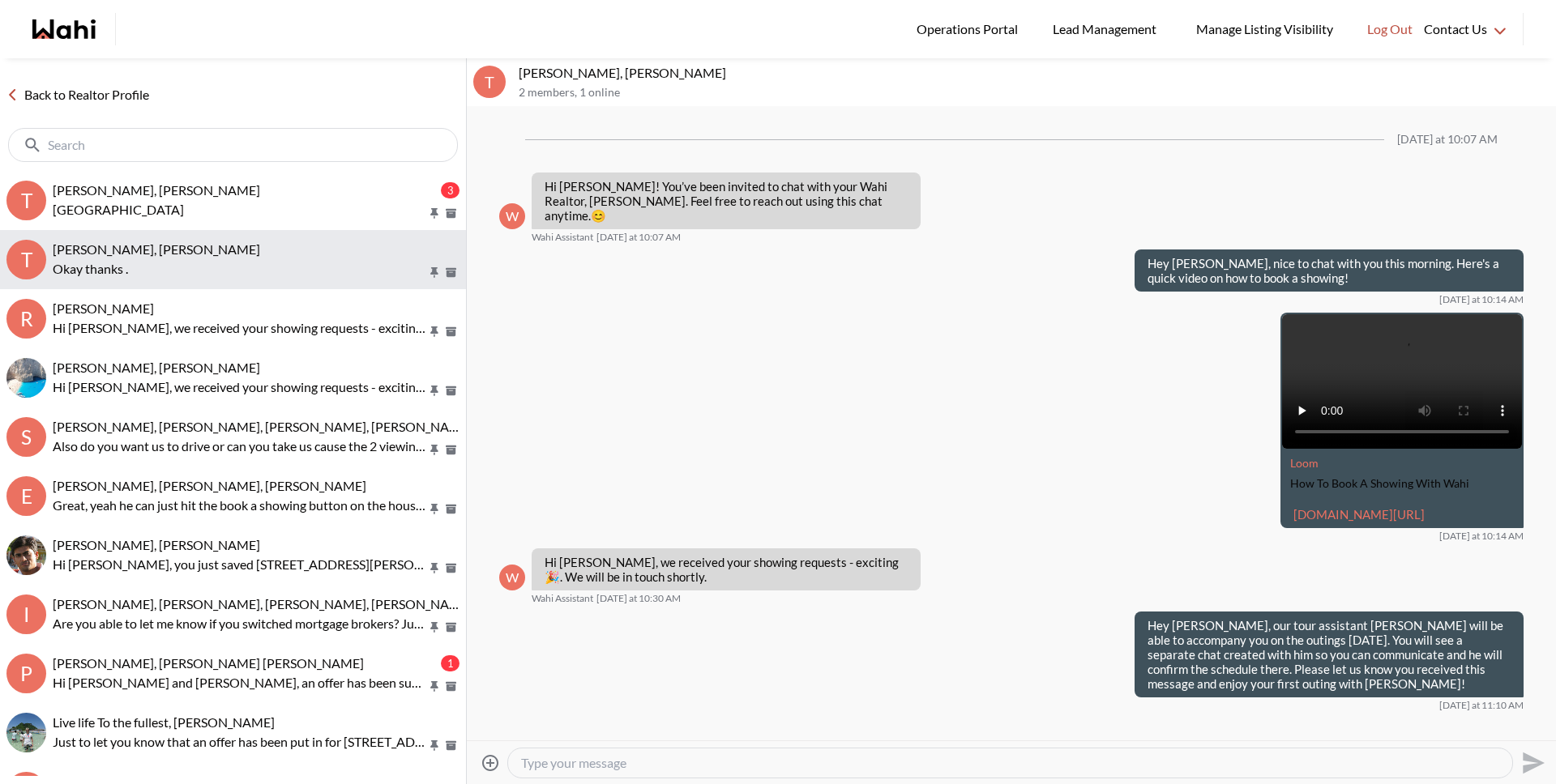
scroll to position [1510, 0]
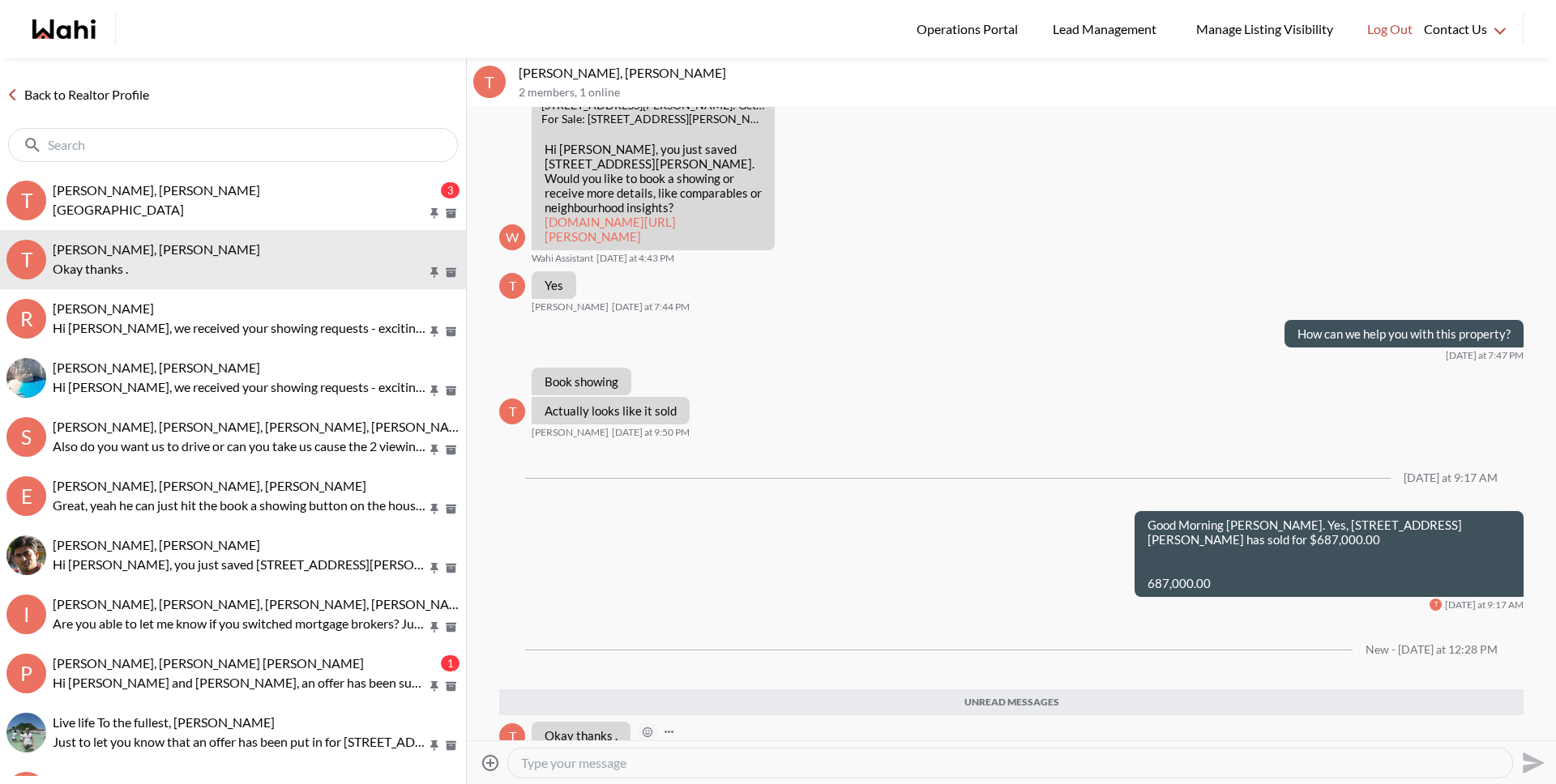
click at [645, 729] on icon "Open Reaction Selector" at bounding box center [647, 732] width 5 height 5
click at [728, 671] on div "Select Reaction: Heart" at bounding box center [729, 667] width 14 height 14
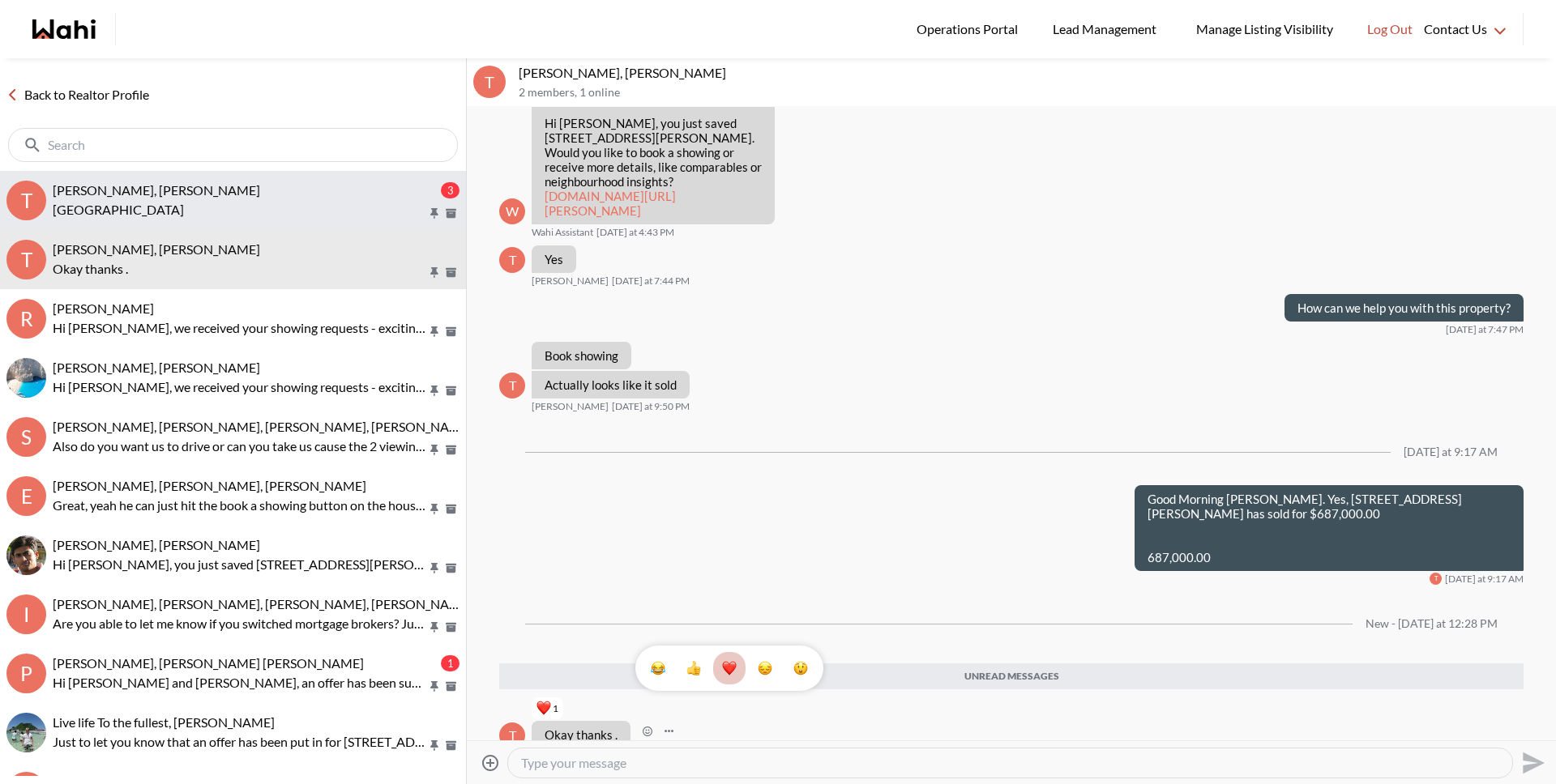
click at [174, 189] on span "[PERSON_NAME], [PERSON_NAME]" at bounding box center [156, 190] width 207 height 15
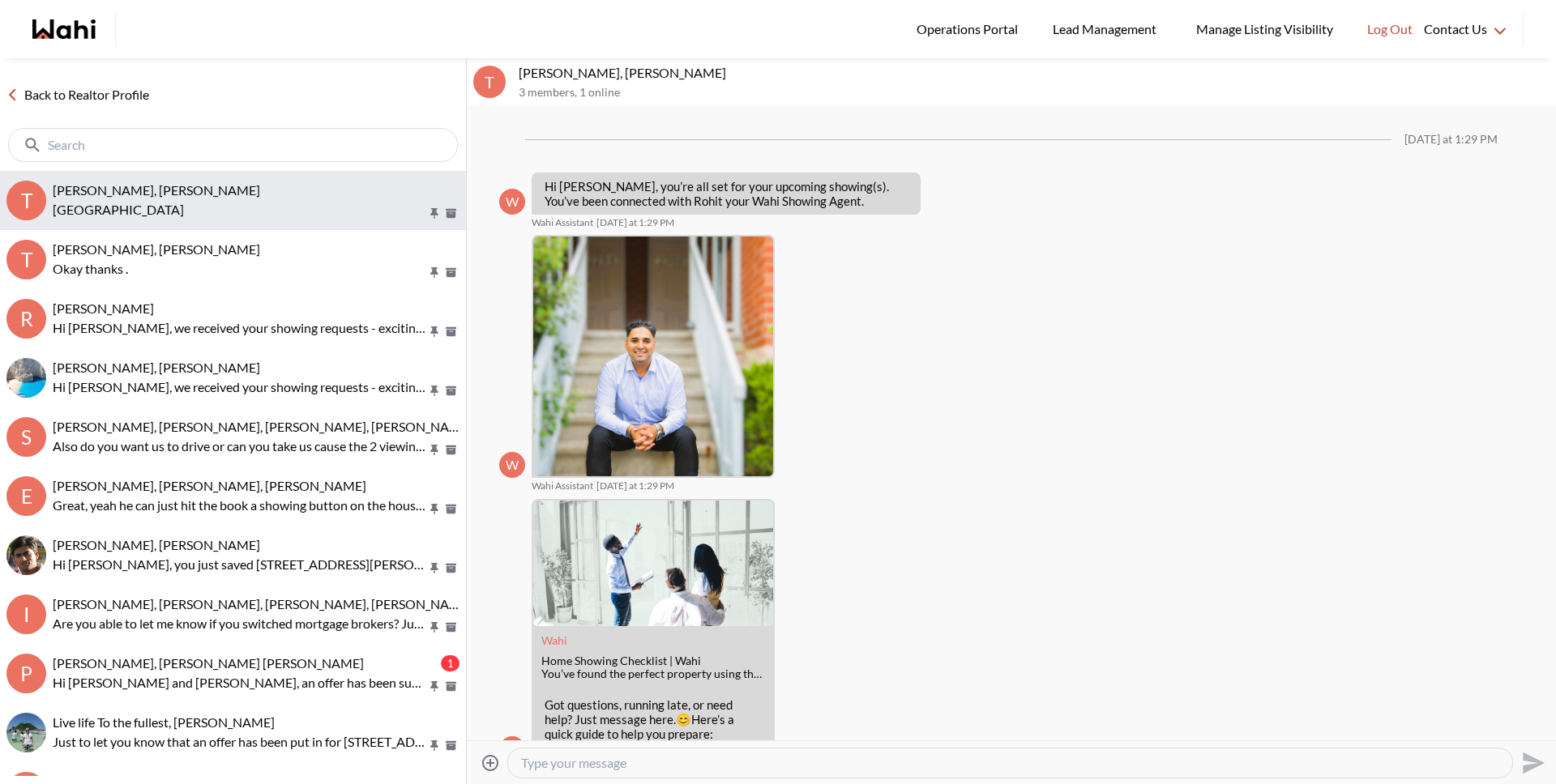
scroll to position [687, 0]
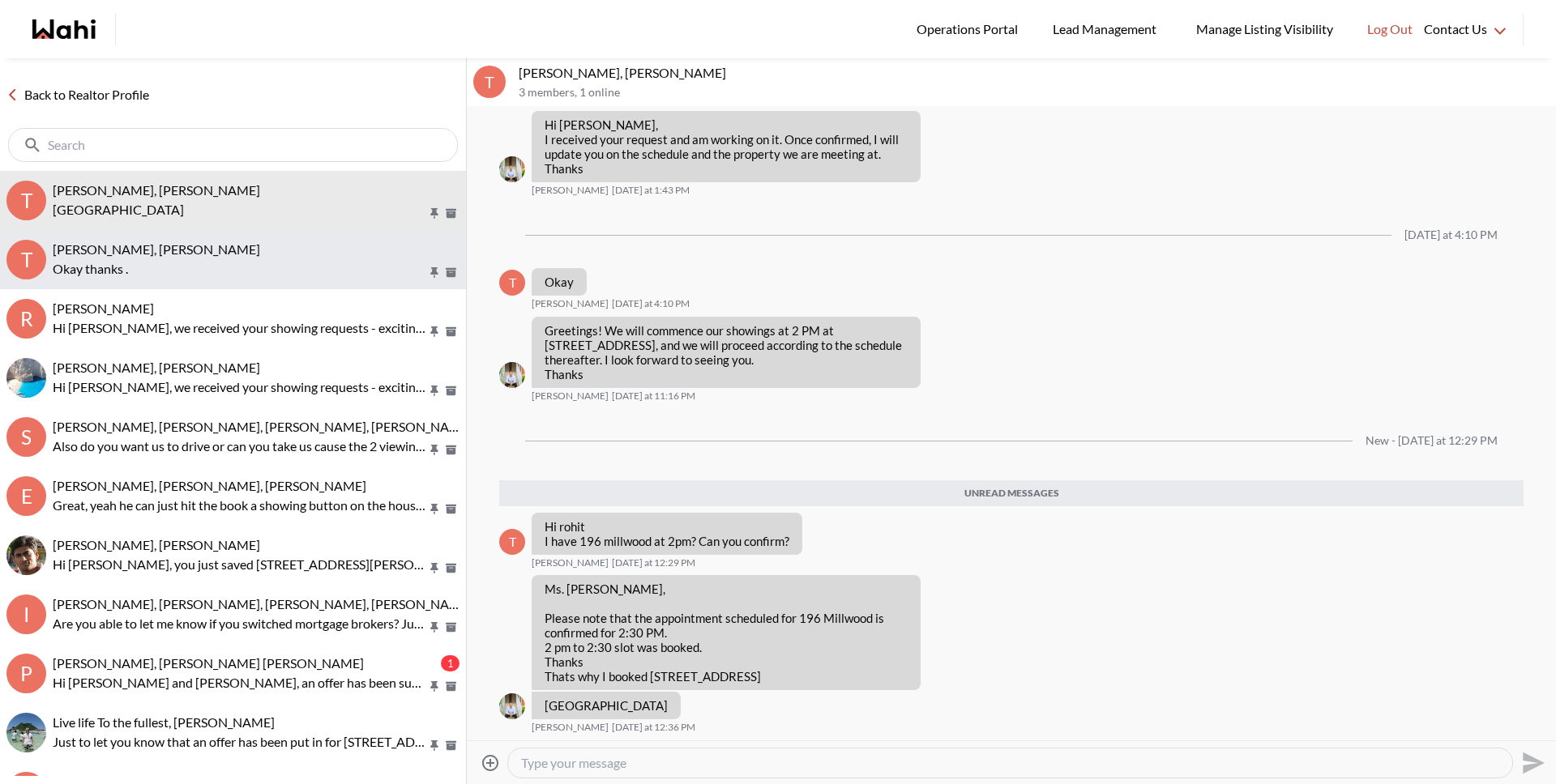
click at [177, 261] on p "Okay thanks ." at bounding box center [240, 268] width 374 height 20
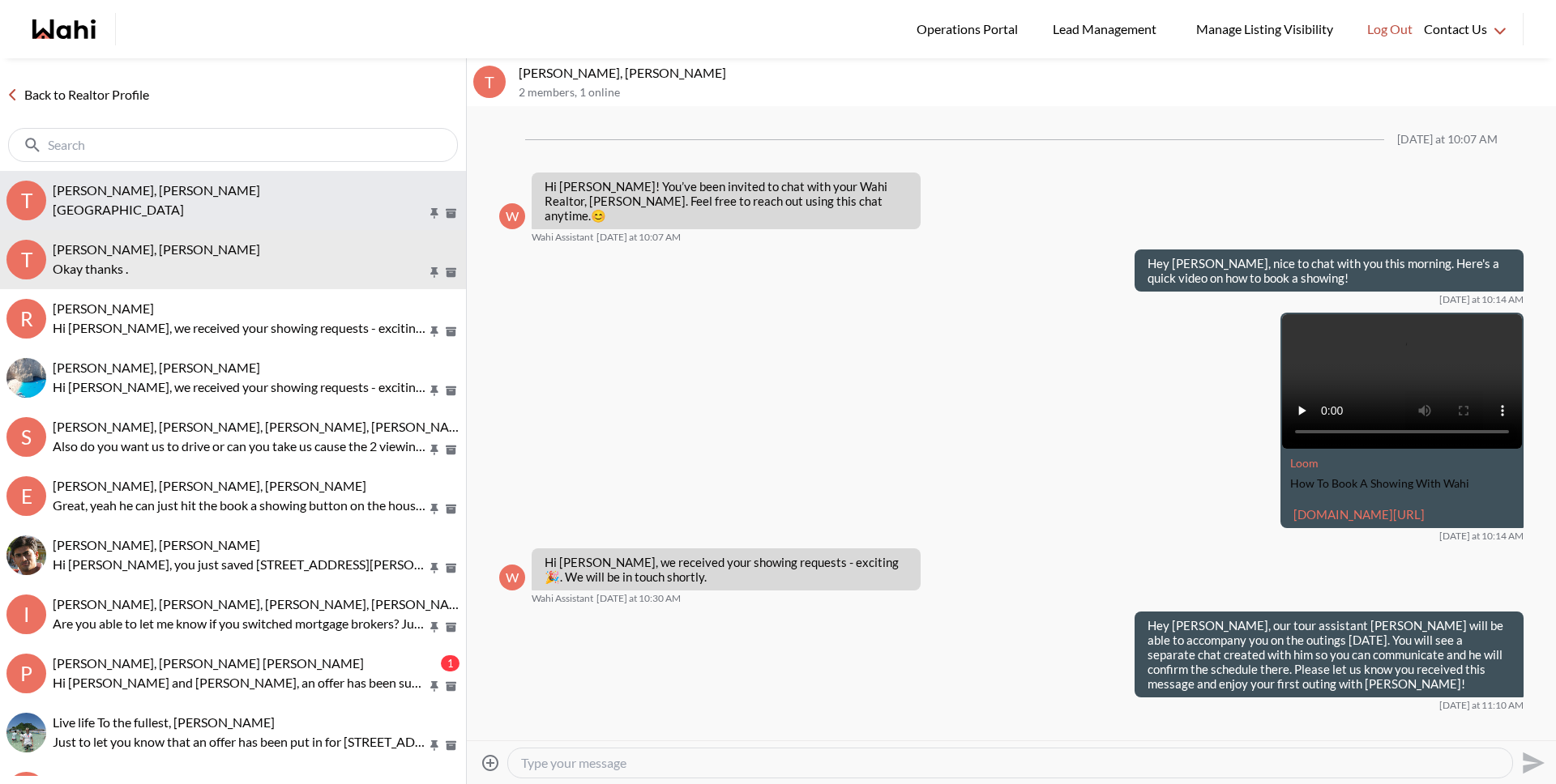
scroll to position [1433, 0]
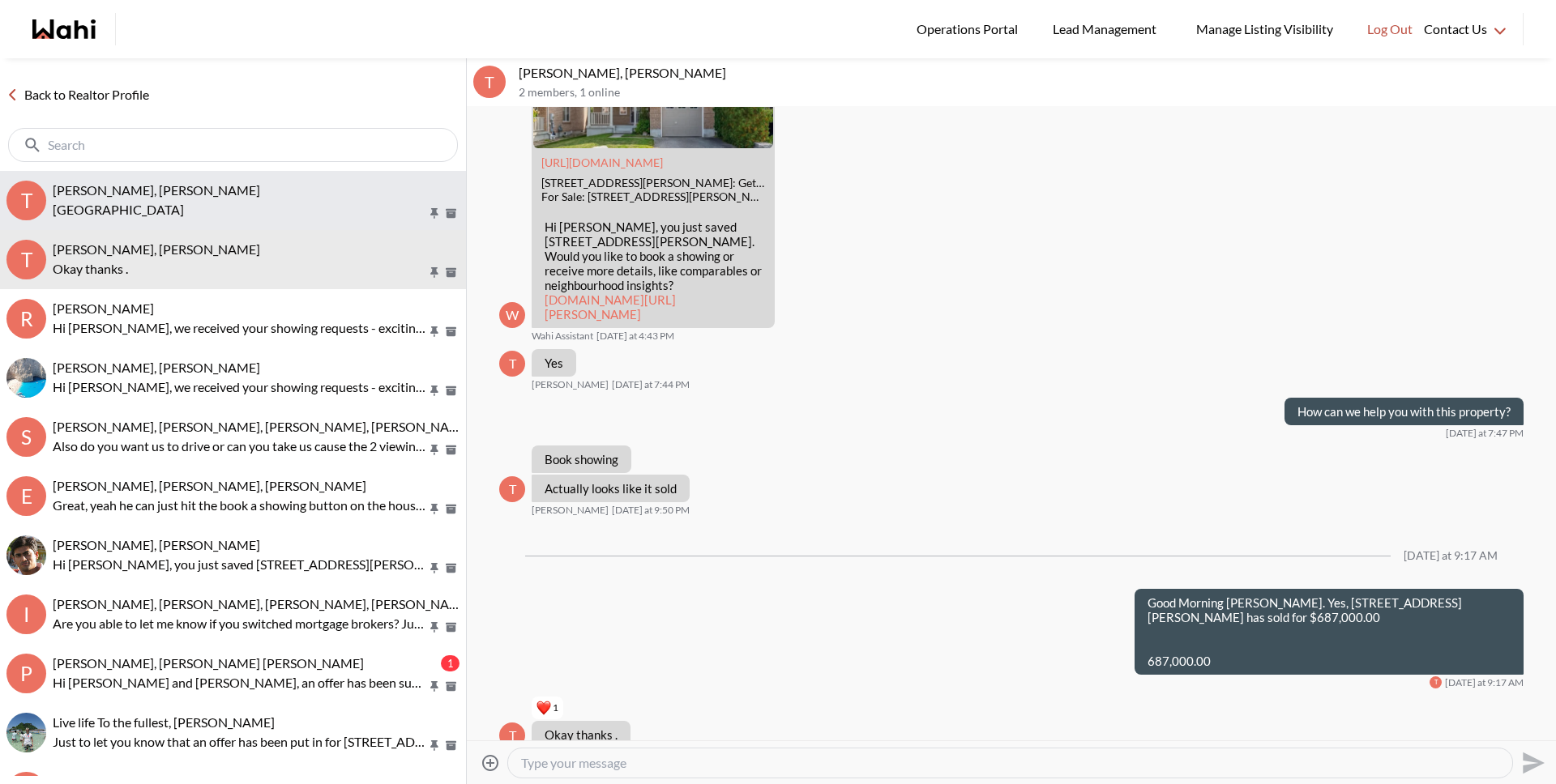
click at [182, 222] on button "T Tanya Fita, Rohit, Michelle Greenfield ave" at bounding box center [233, 200] width 466 height 59
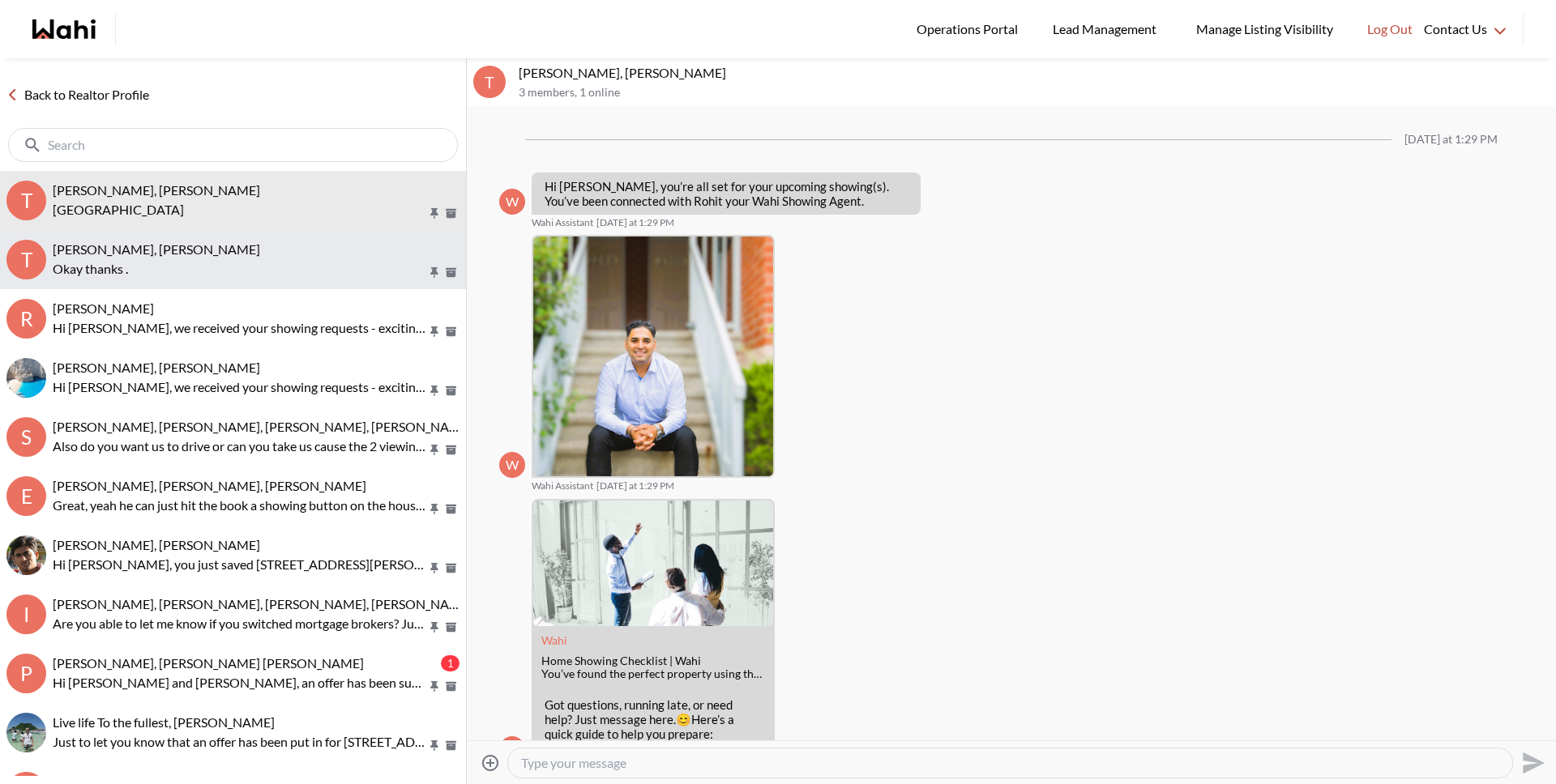
scroll to position [649, 0]
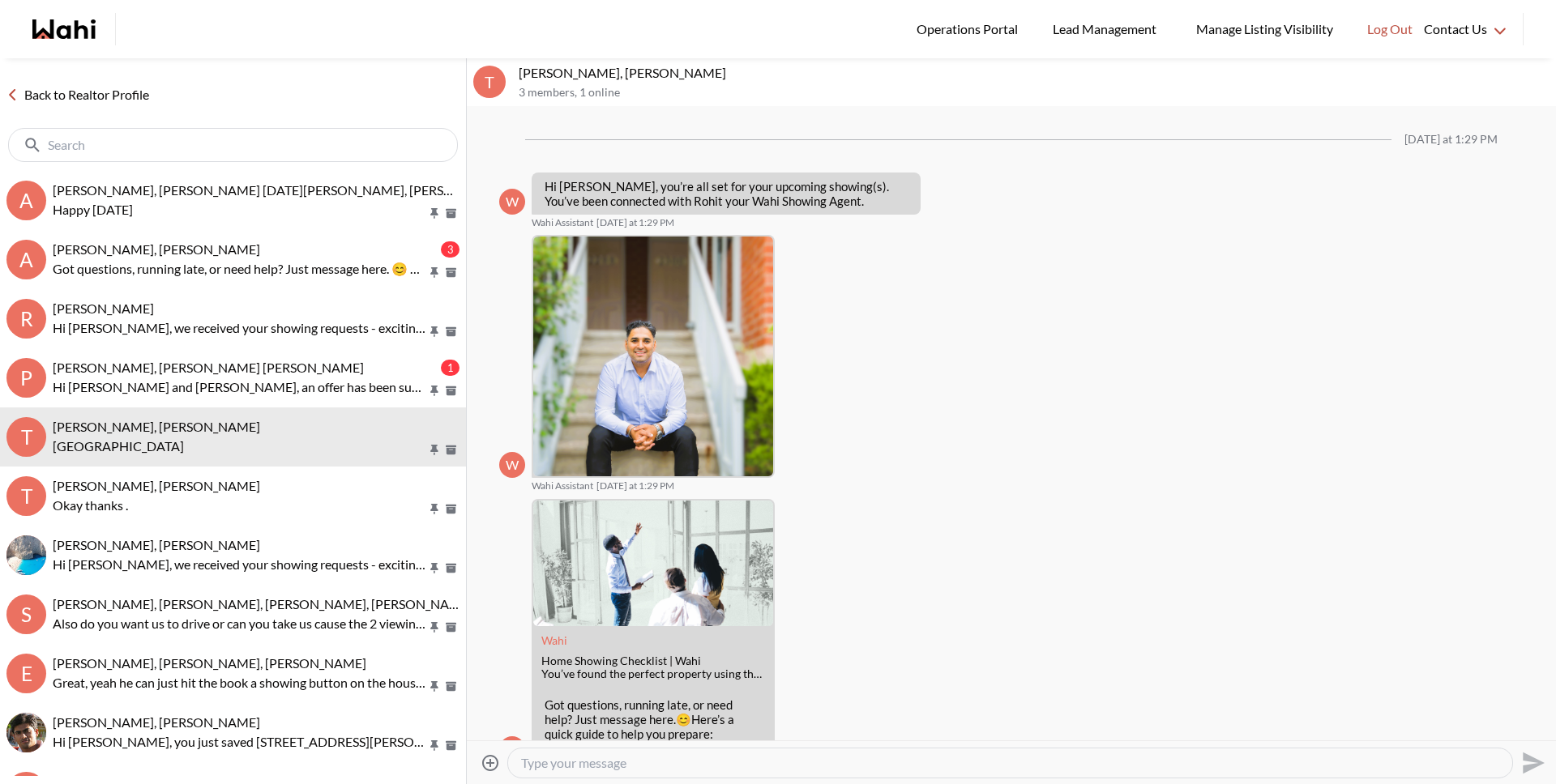
scroll to position [649, 0]
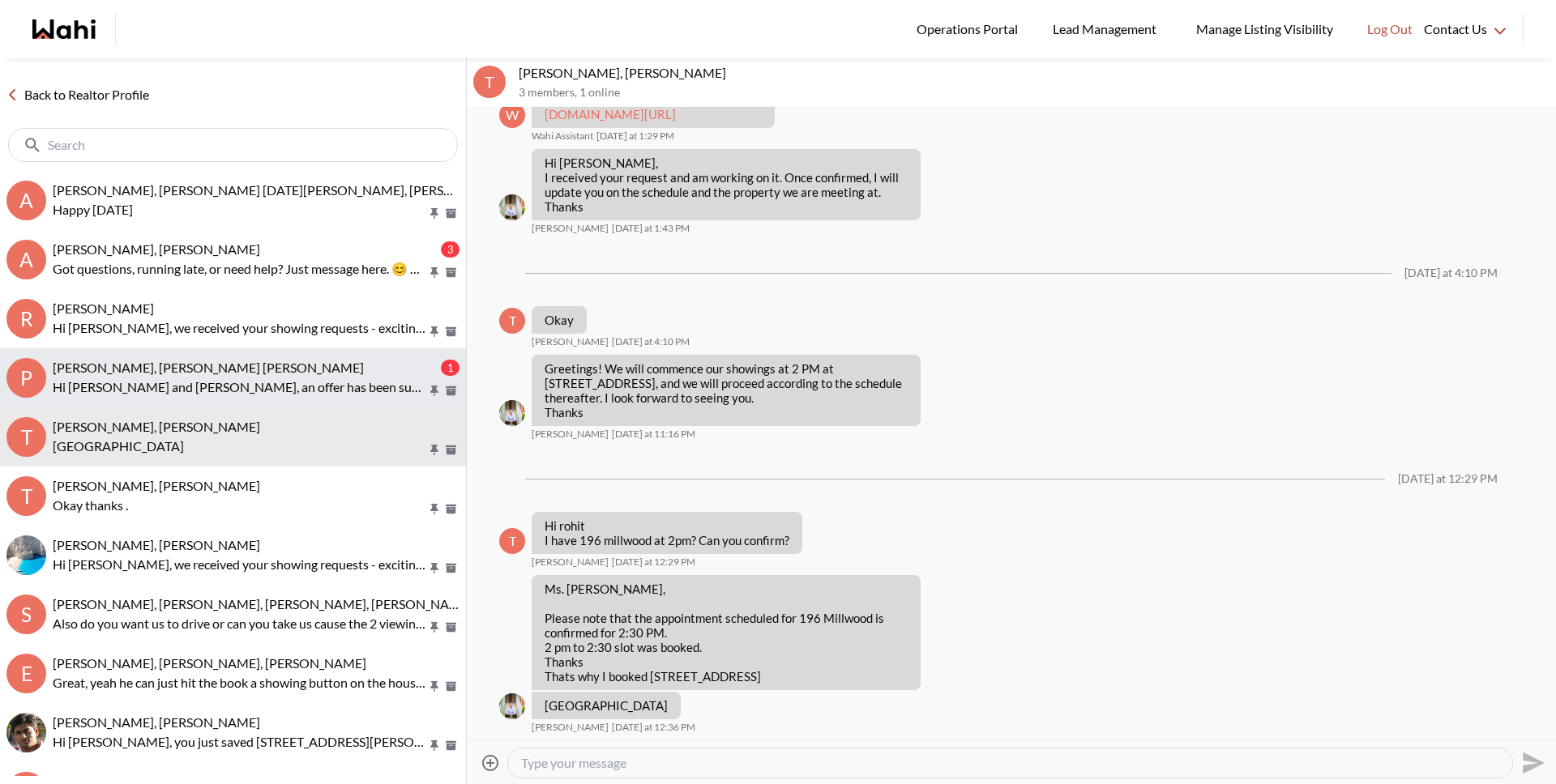
click at [209, 371] on span "[PERSON_NAME], [PERSON_NAME] [PERSON_NAME]" at bounding box center [208, 367] width 311 height 15
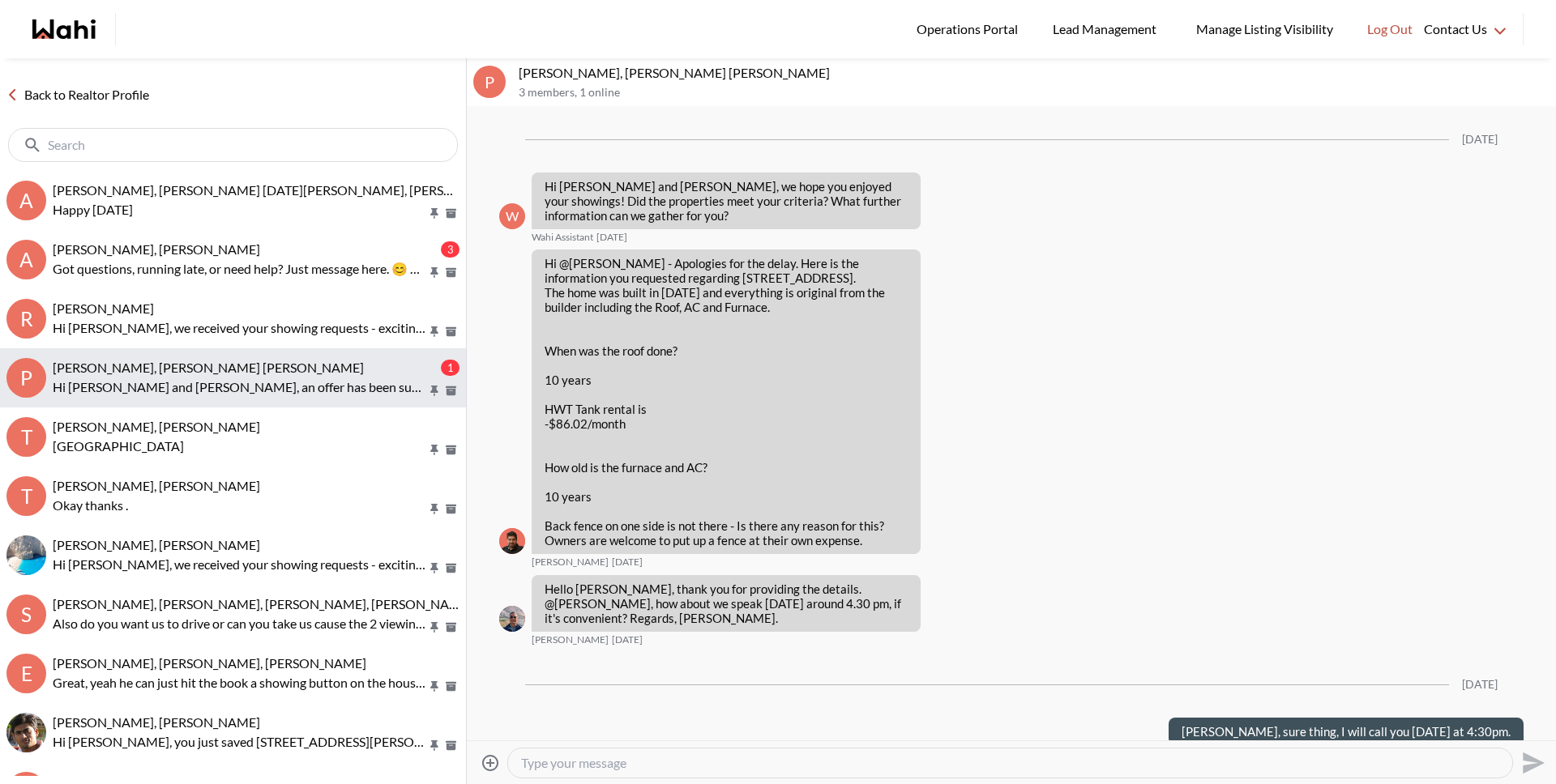
scroll to position [3757, 0]
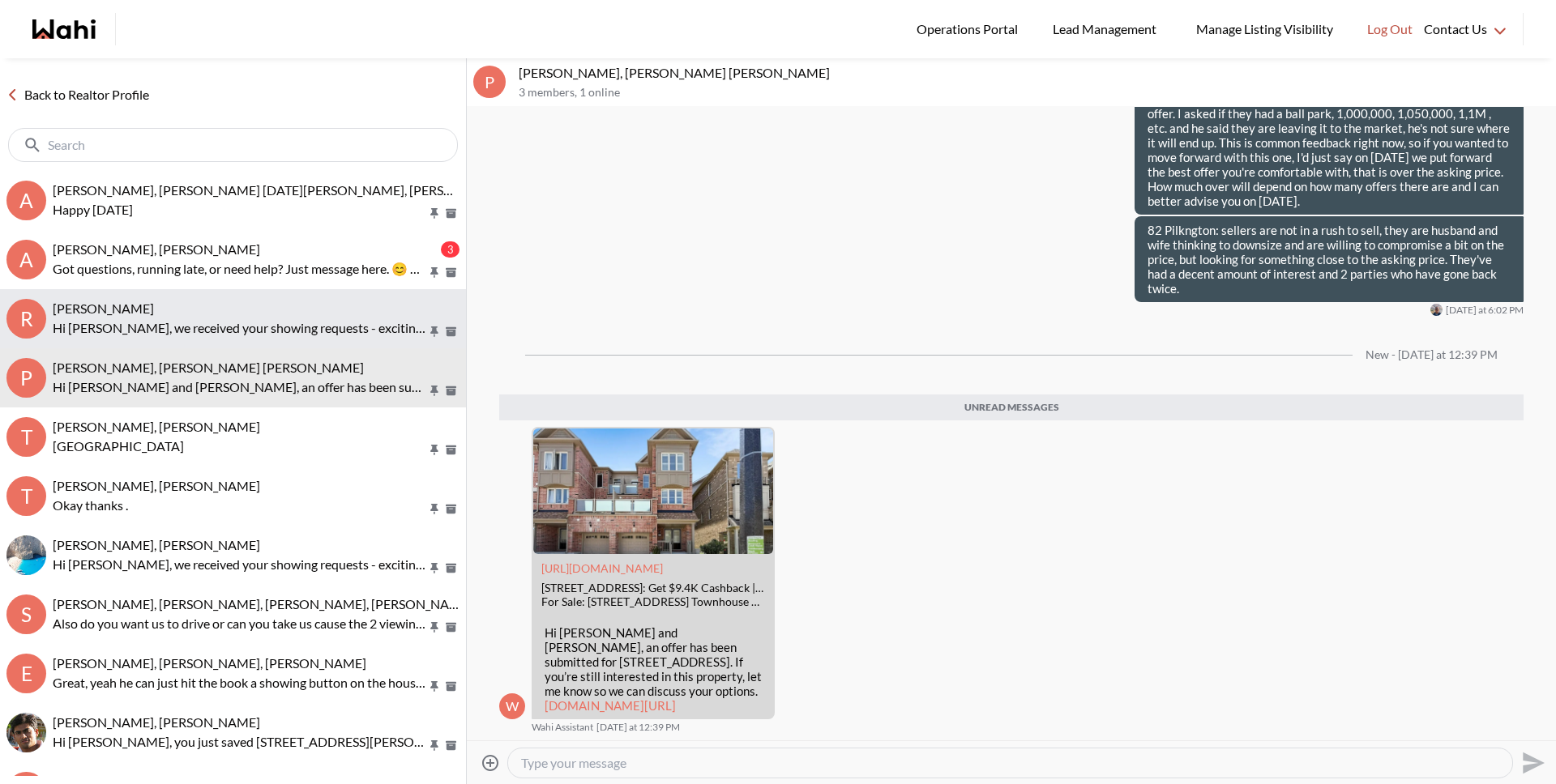
click at [211, 323] on p "Hi [PERSON_NAME], we received your showing requests - exciting 🎉 . We will be i…" at bounding box center [240, 327] width 374 height 20
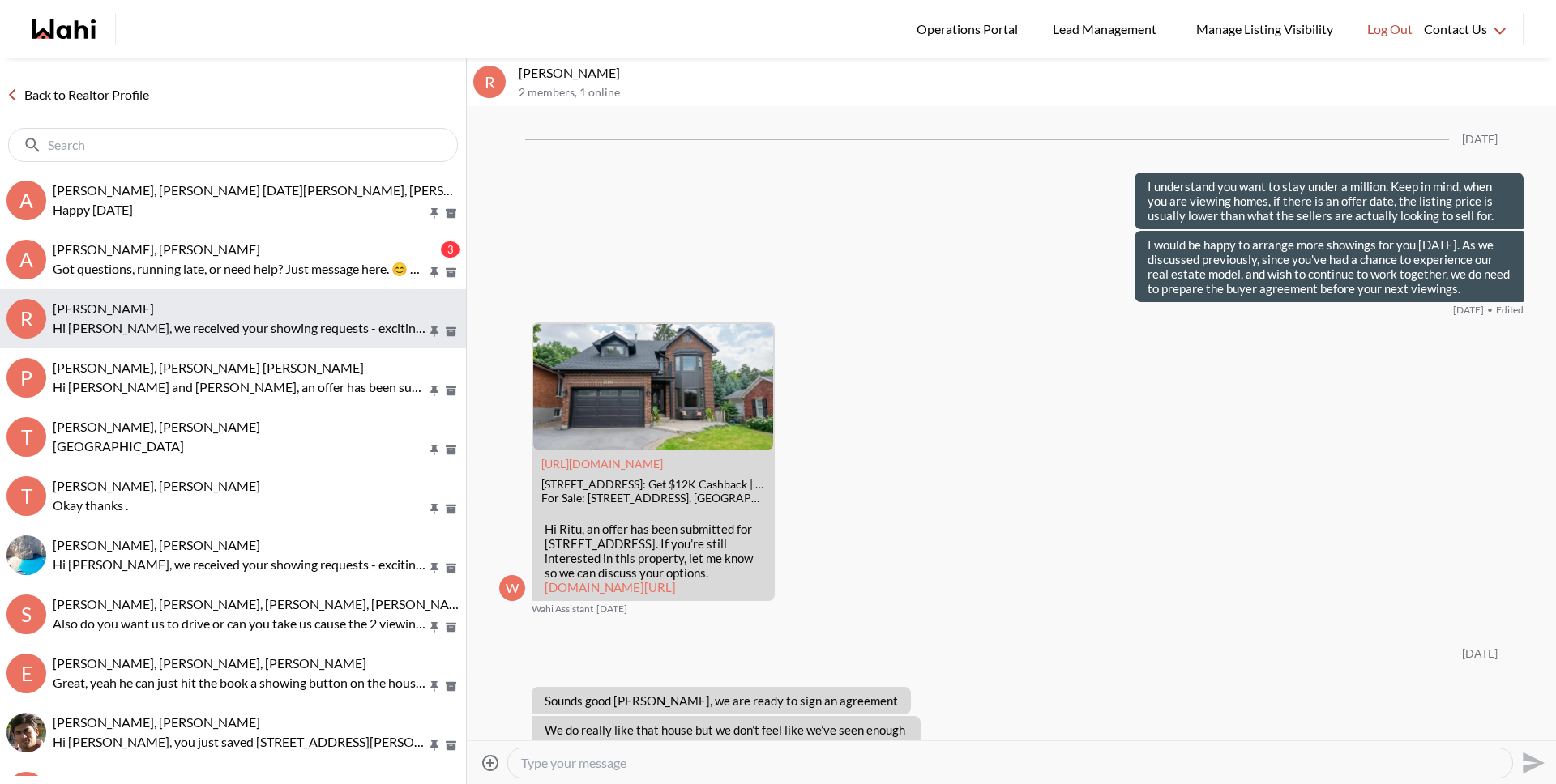
scroll to position [2930, 0]
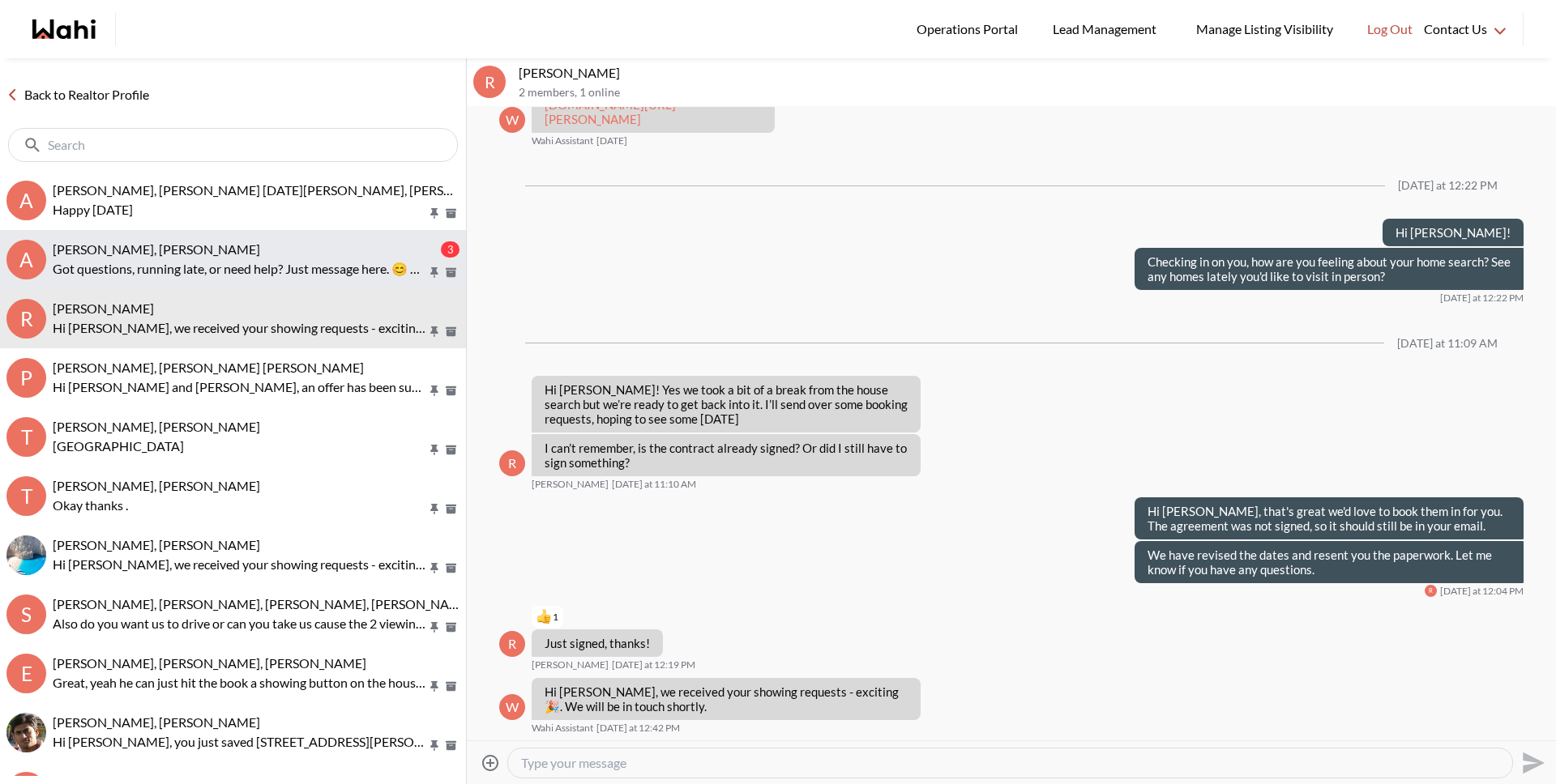
click at [202, 267] on p "Got questions, running late, or need help? Just message here. 😊 Here’s a quick …" at bounding box center [240, 268] width 374 height 20
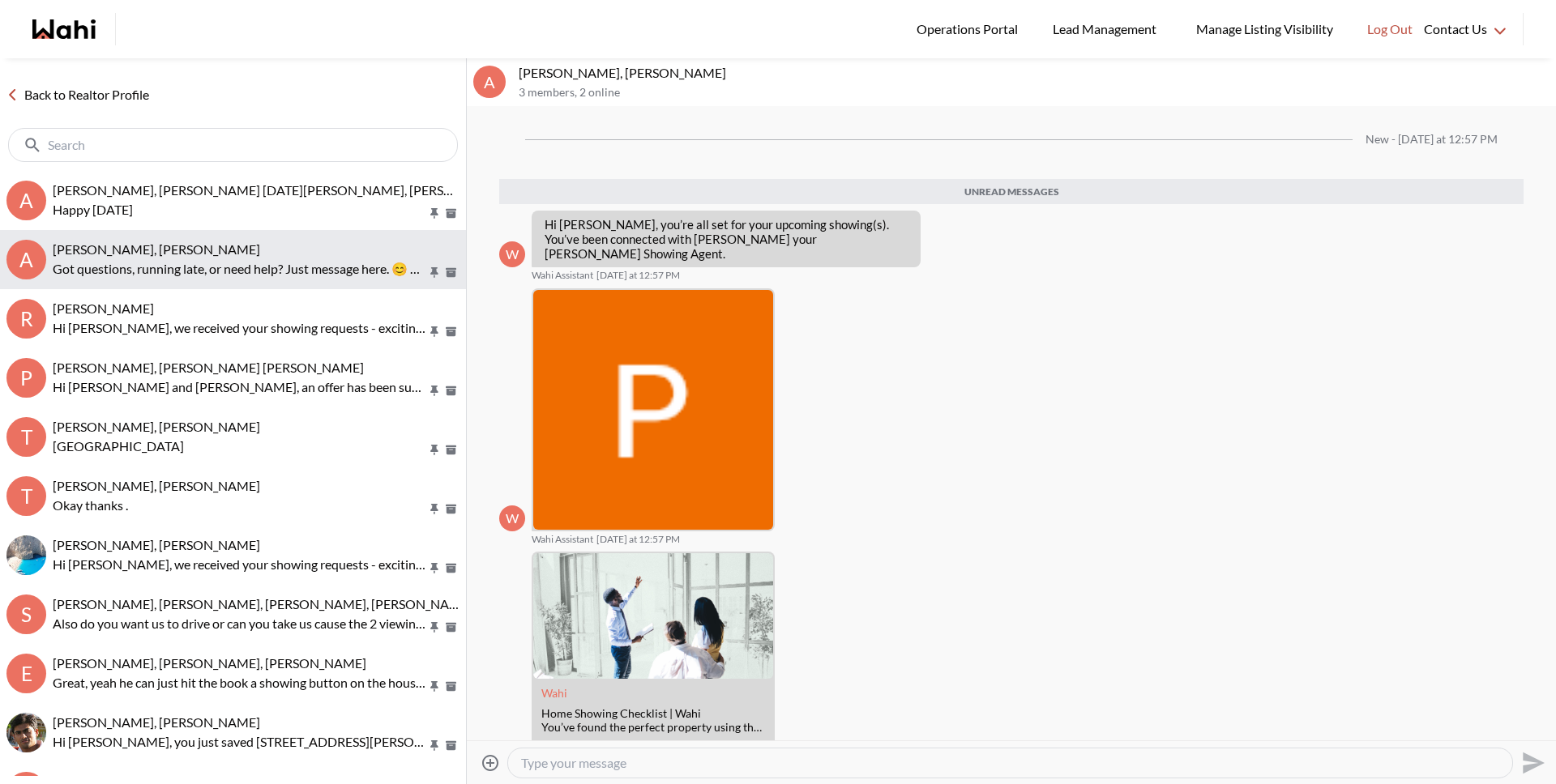
scroll to position [96, 0]
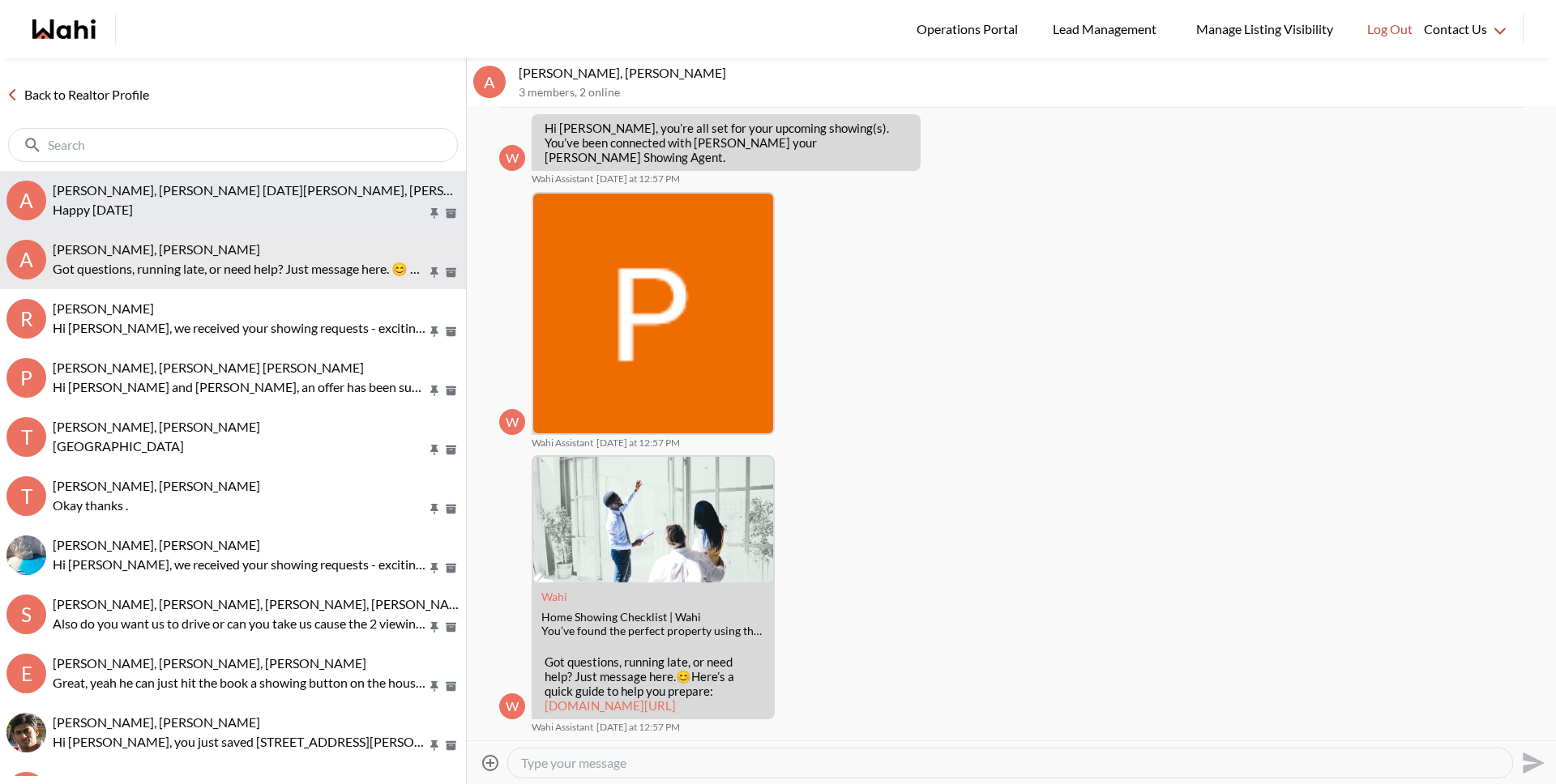
click at [198, 209] on p "Happy [DATE]" at bounding box center [240, 210] width 374 height 20
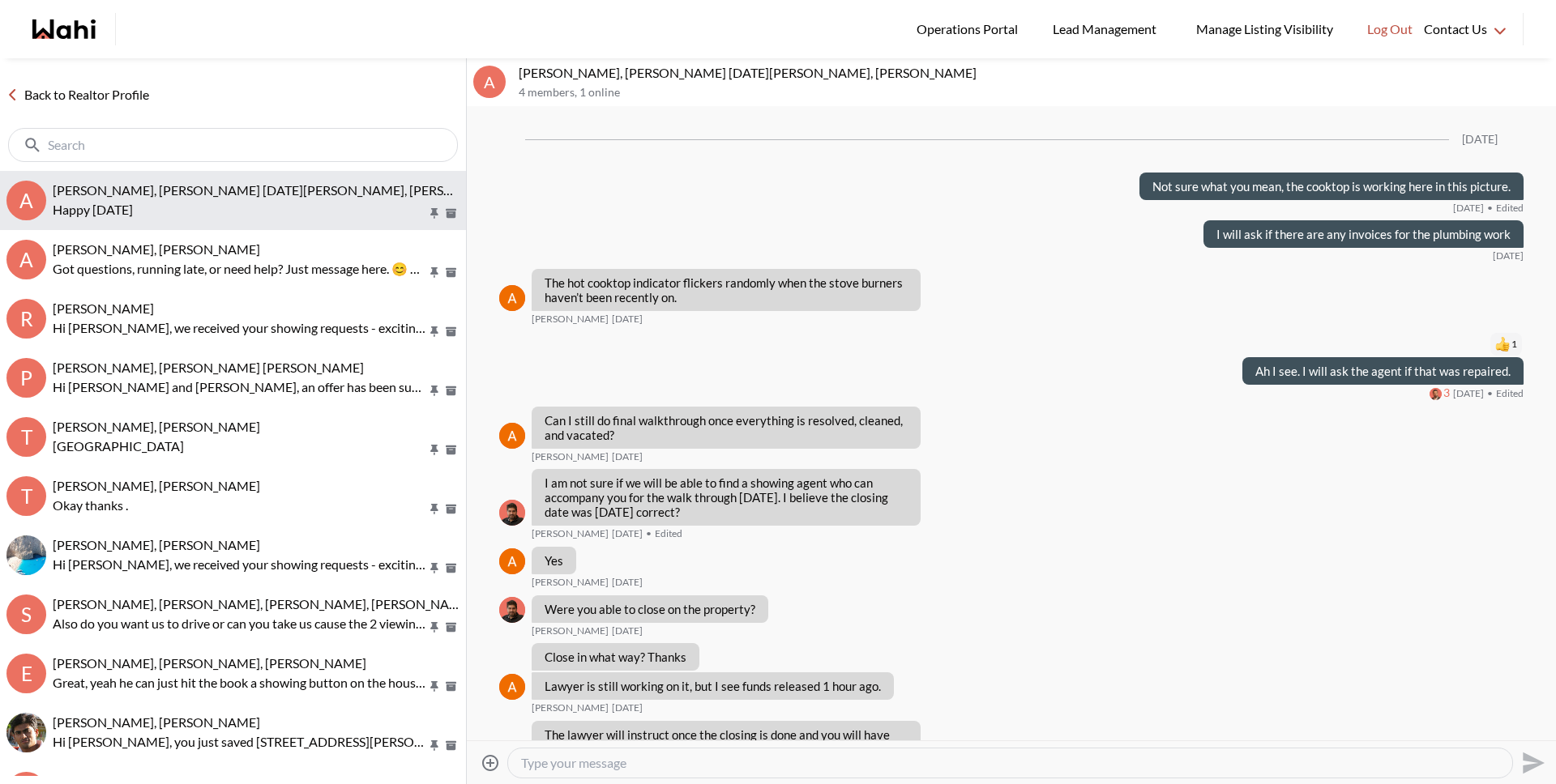
scroll to position [1600, 0]
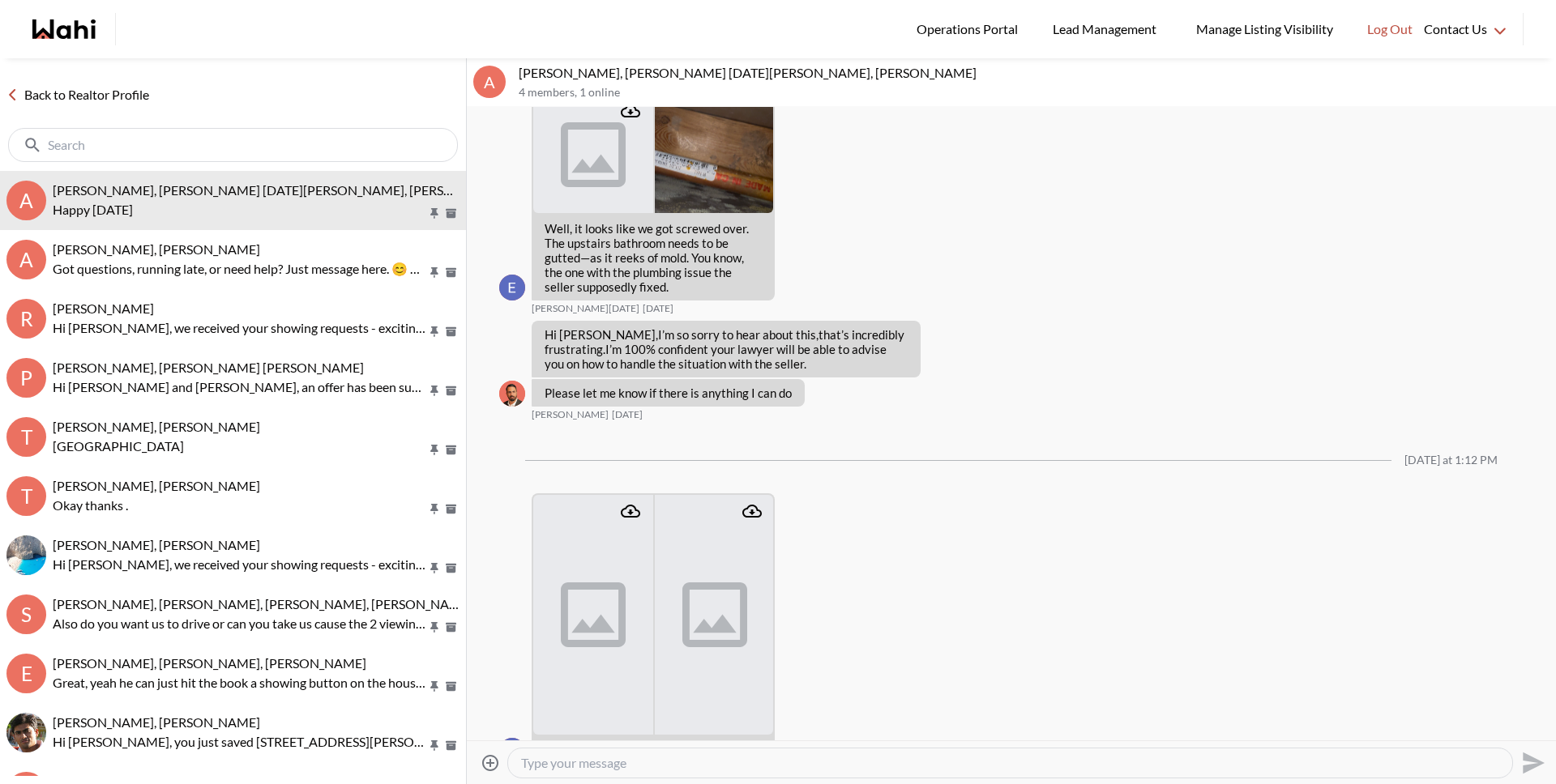
click at [124, 91] on link "Back to Realtor Profile" at bounding box center [78, 95] width 155 height 21
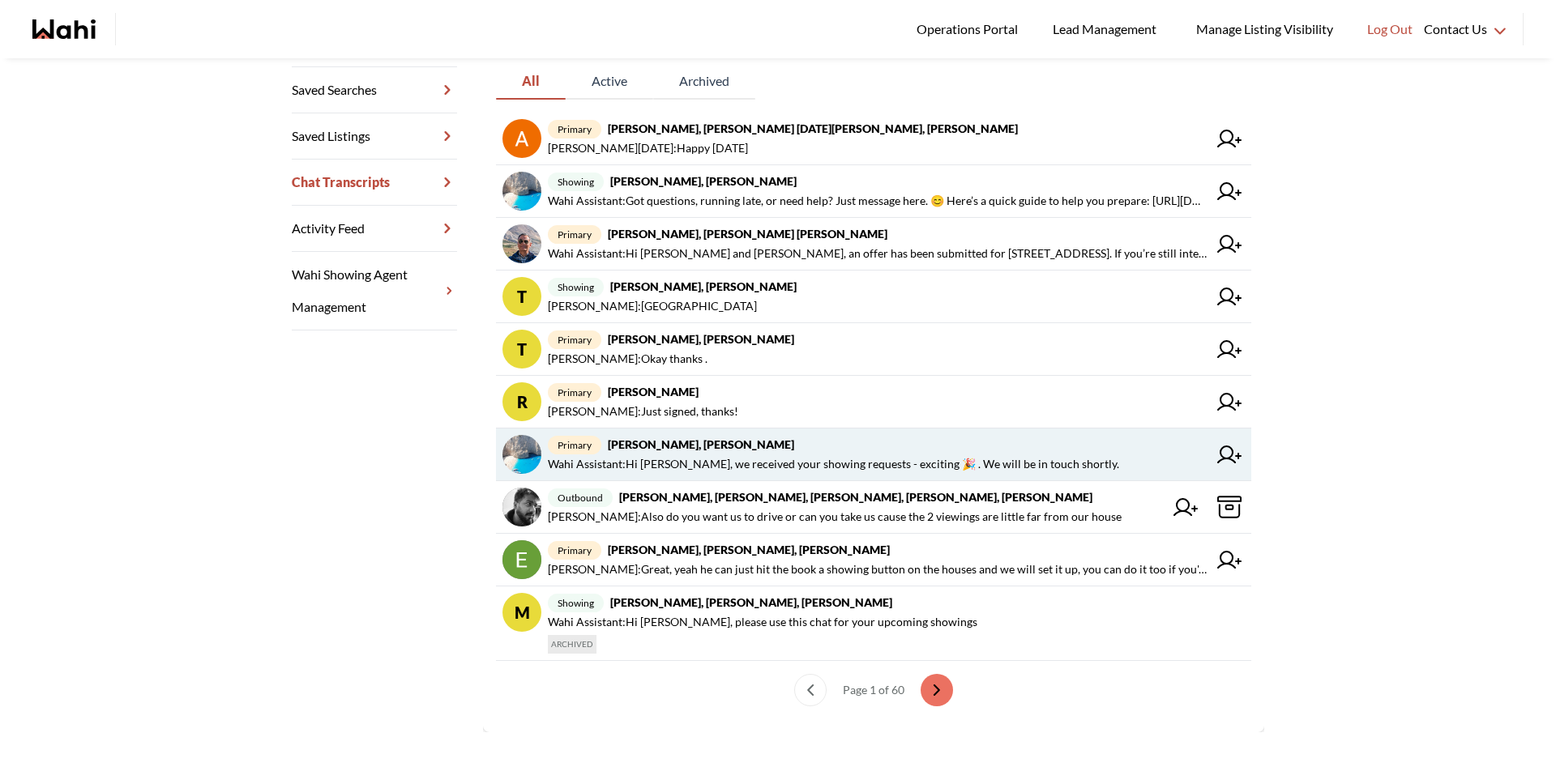
scroll to position [297, 0]
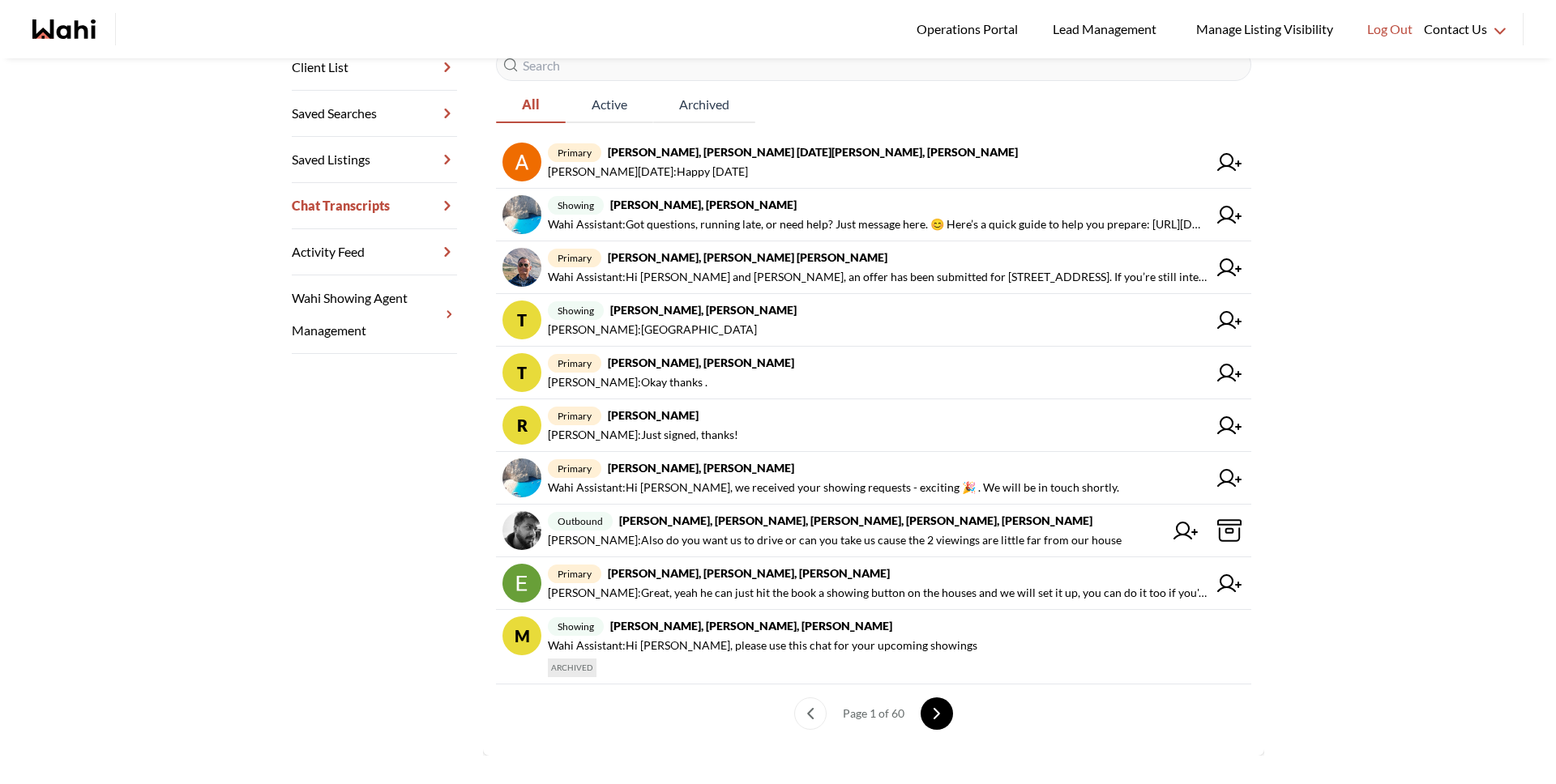
click at [931, 717] on icon "next page" at bounding box center [936, 713] width 11 height 11
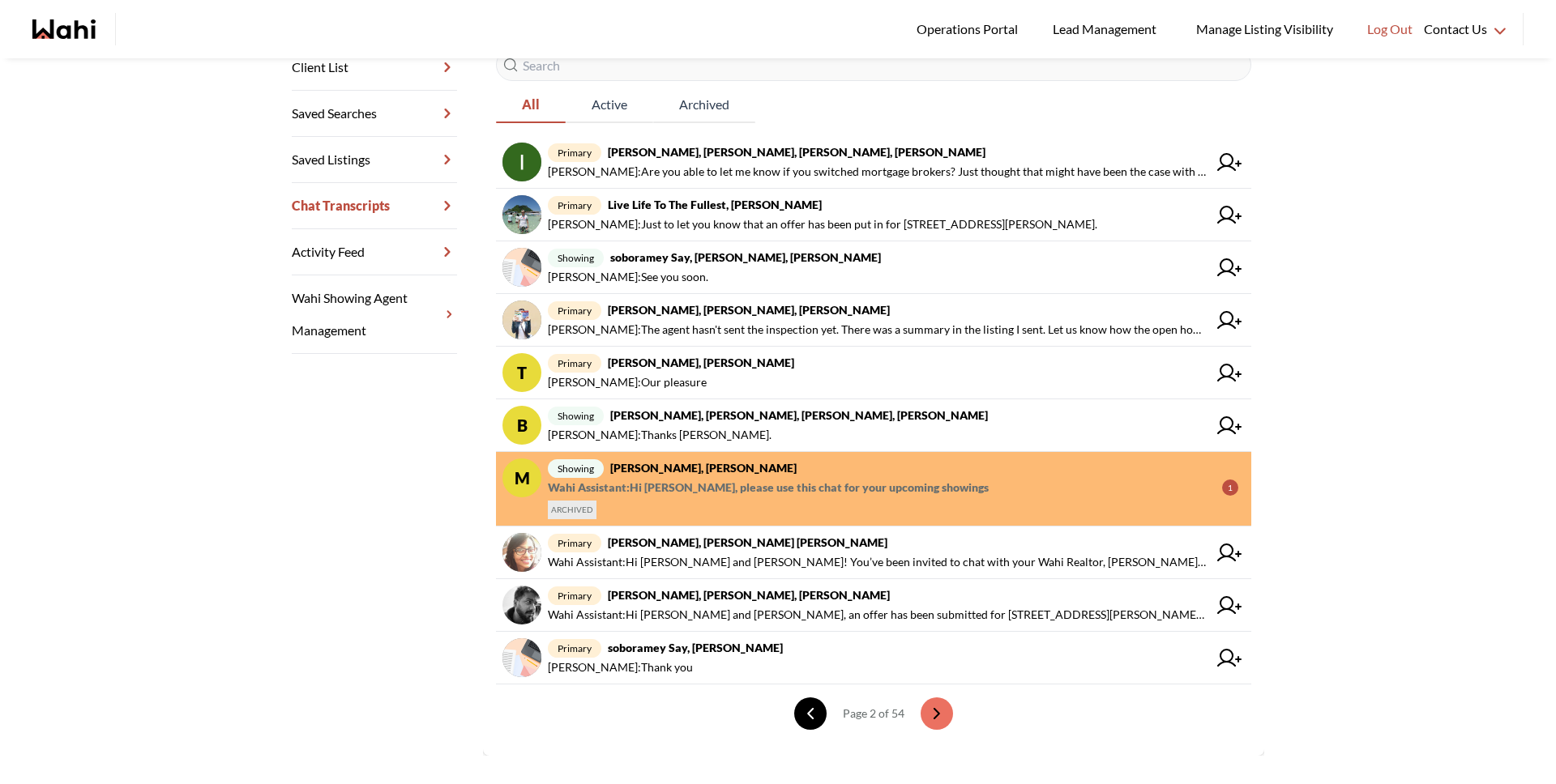
click at [811, 712] on button "previous page" at bounding box center [810, 713] width 32 height 32
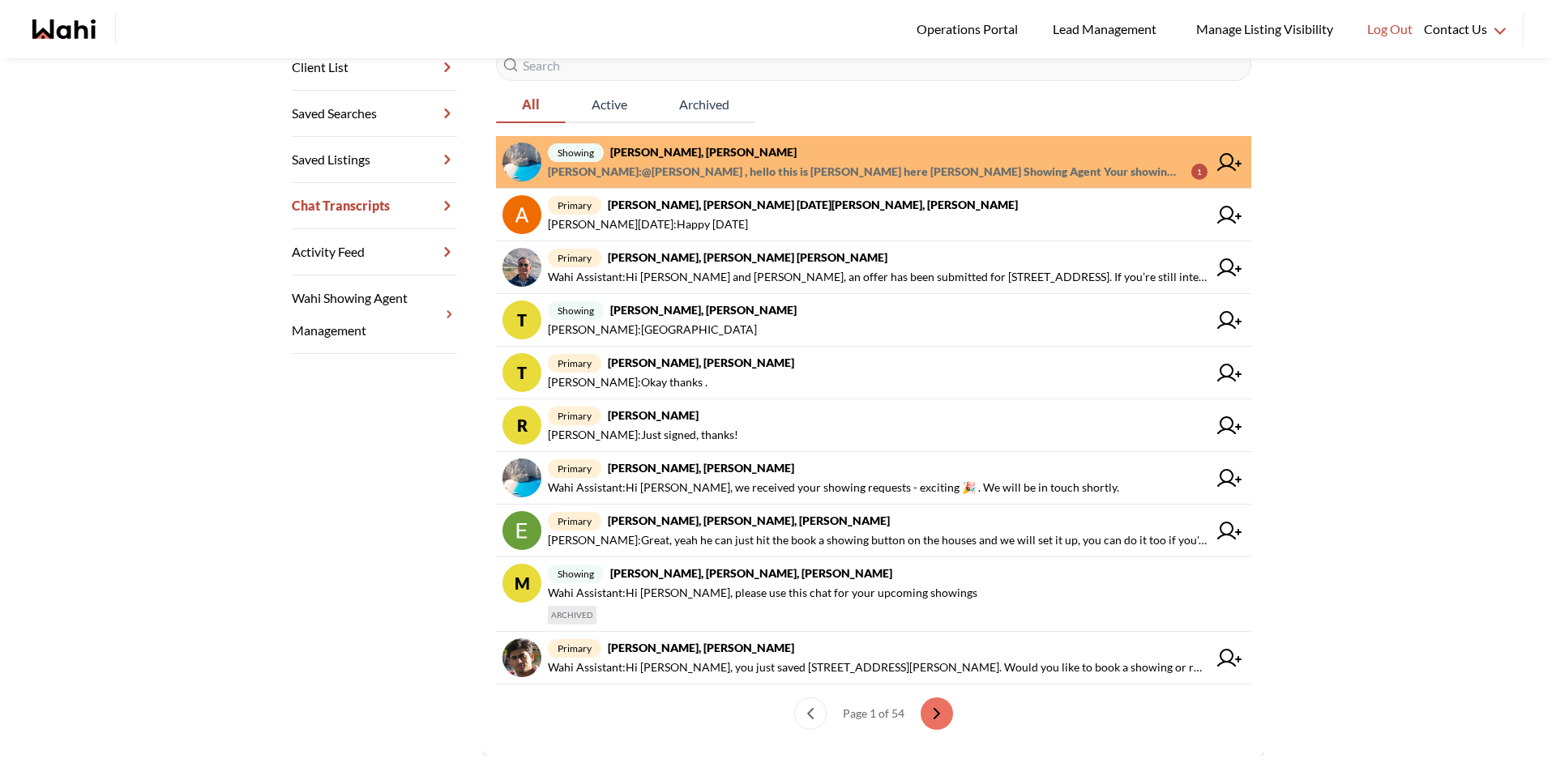
scroll to position [293, 0]
